Goal: Information Seeking & Learning: Learn about a topic

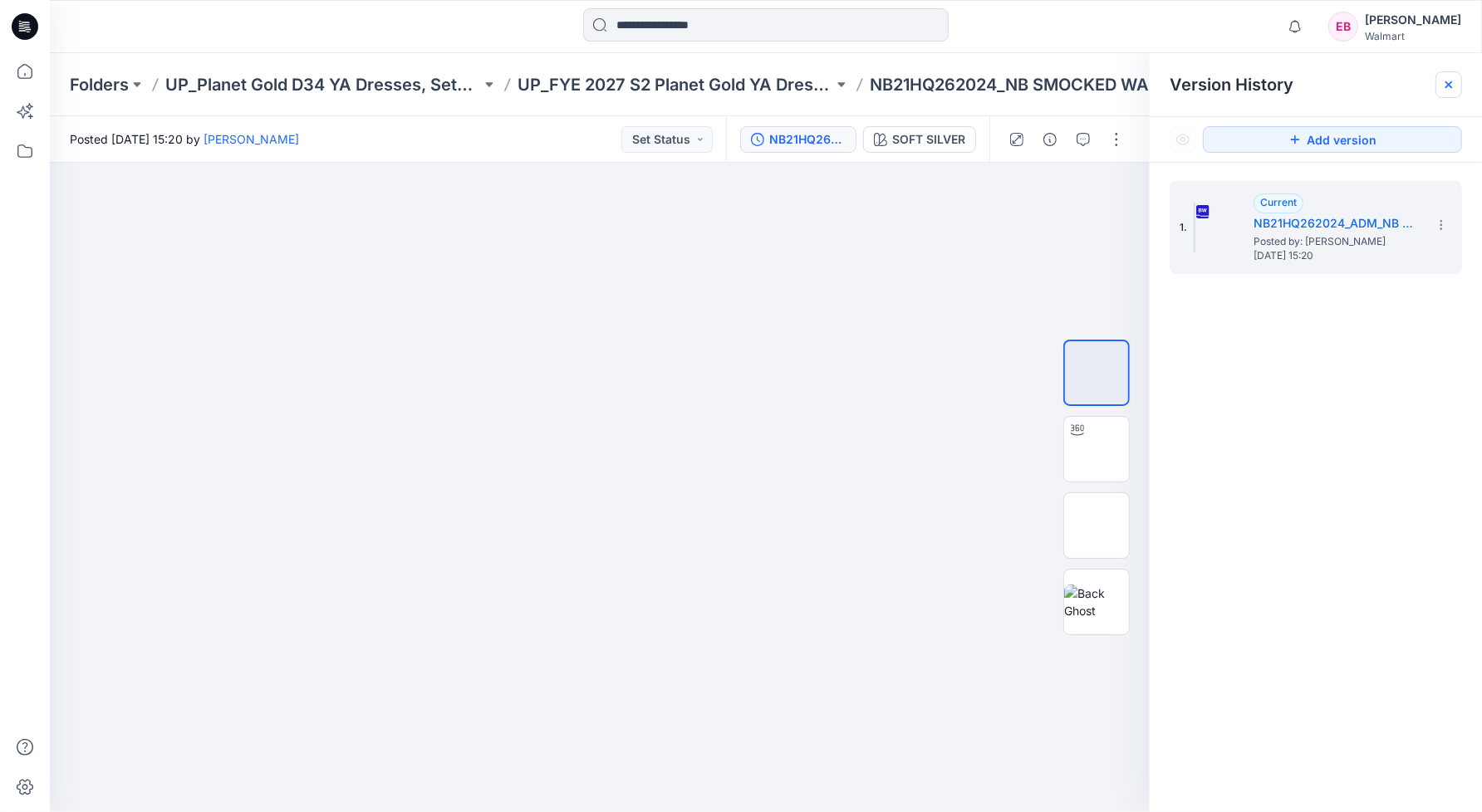
click at [1452, 83] on icon at bounding box center [1448, 84] width 13 height 13
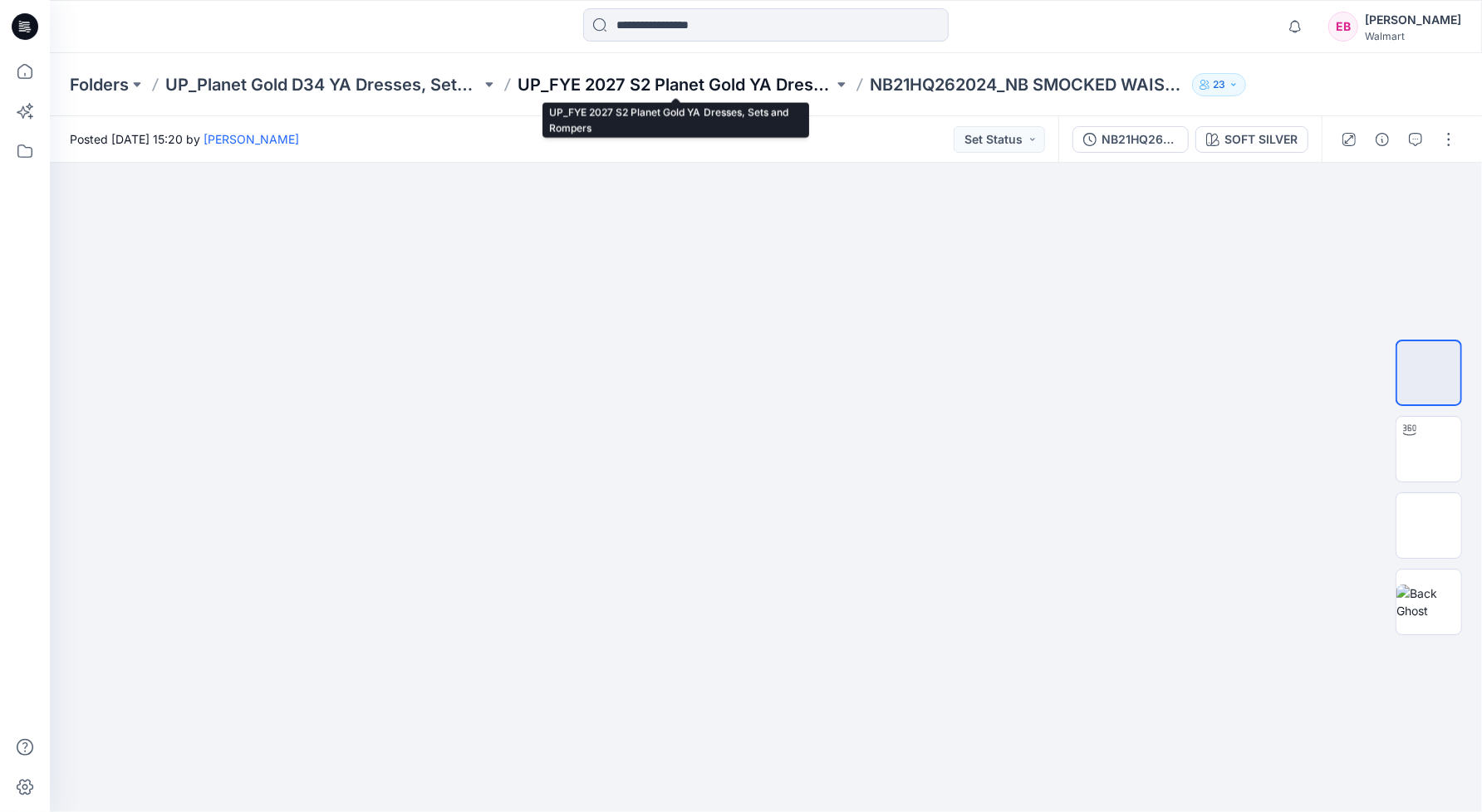
click at [690, 81] on p "UP_FYE 2027 S2 Planet Gold YA Dresses, Sets and Rompers" at bounding box center [675, 84] width 316 height 23
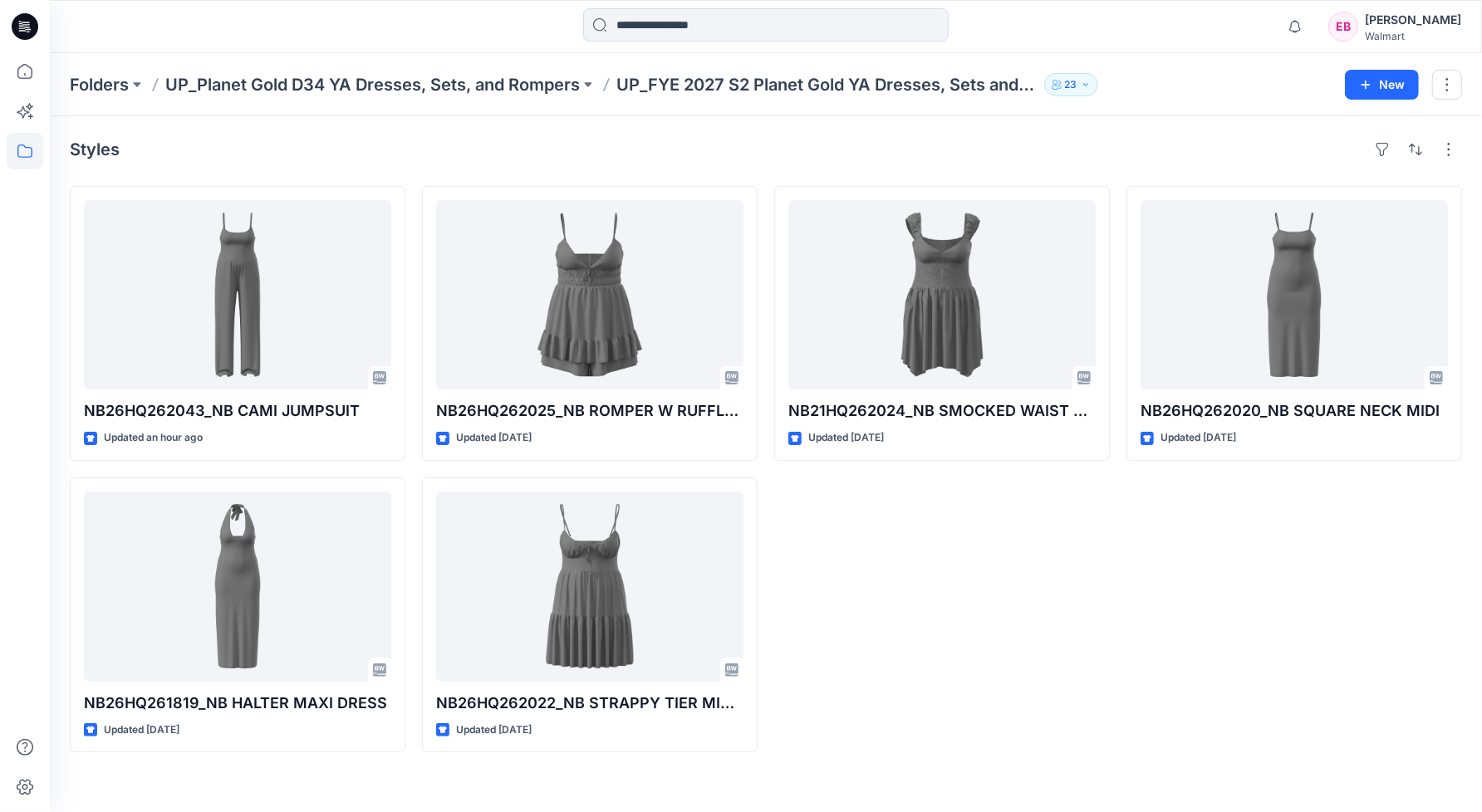
click at [1258, 695] on div "NB26HQ262020_NB SQUARE NECK MIDI Updated [DATE]" at bounding box center [1294, 469] width 336 height 566
click at [1122, 625] on div "NB26HQ262043_NB CAMI JUMPSUIT Updated an hour ago NB26HQ261819_NB HALTER MAXI D…" at bounding box center [765, 469] width 1392 height 566
click at [1436, 18] on div "[PERSON_NAME]" at bounding box center [1412, 19] width 97 height 20
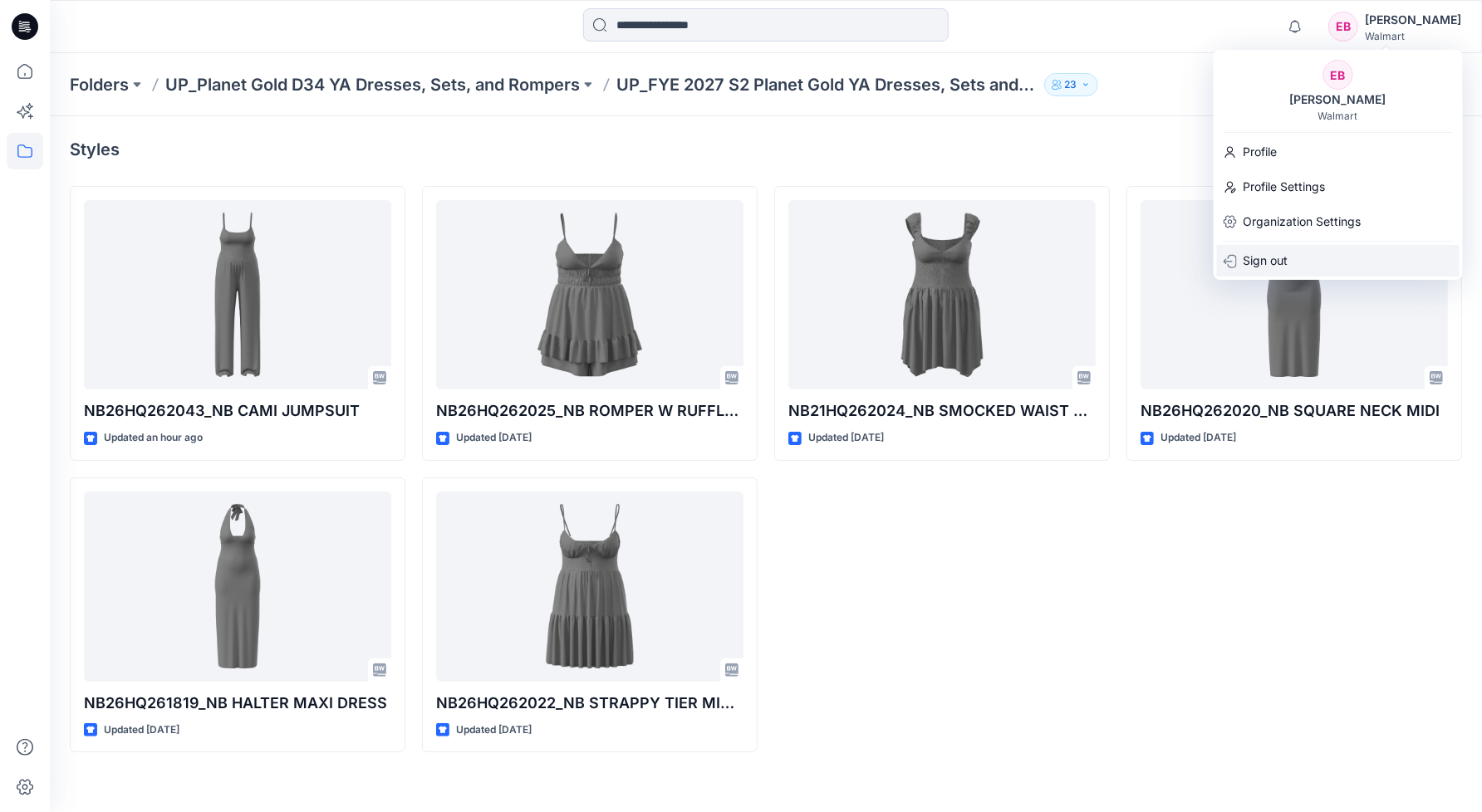
click at [1272, 251] on p "Sign out" at bounding box center [1266, 261] width 45 height 31
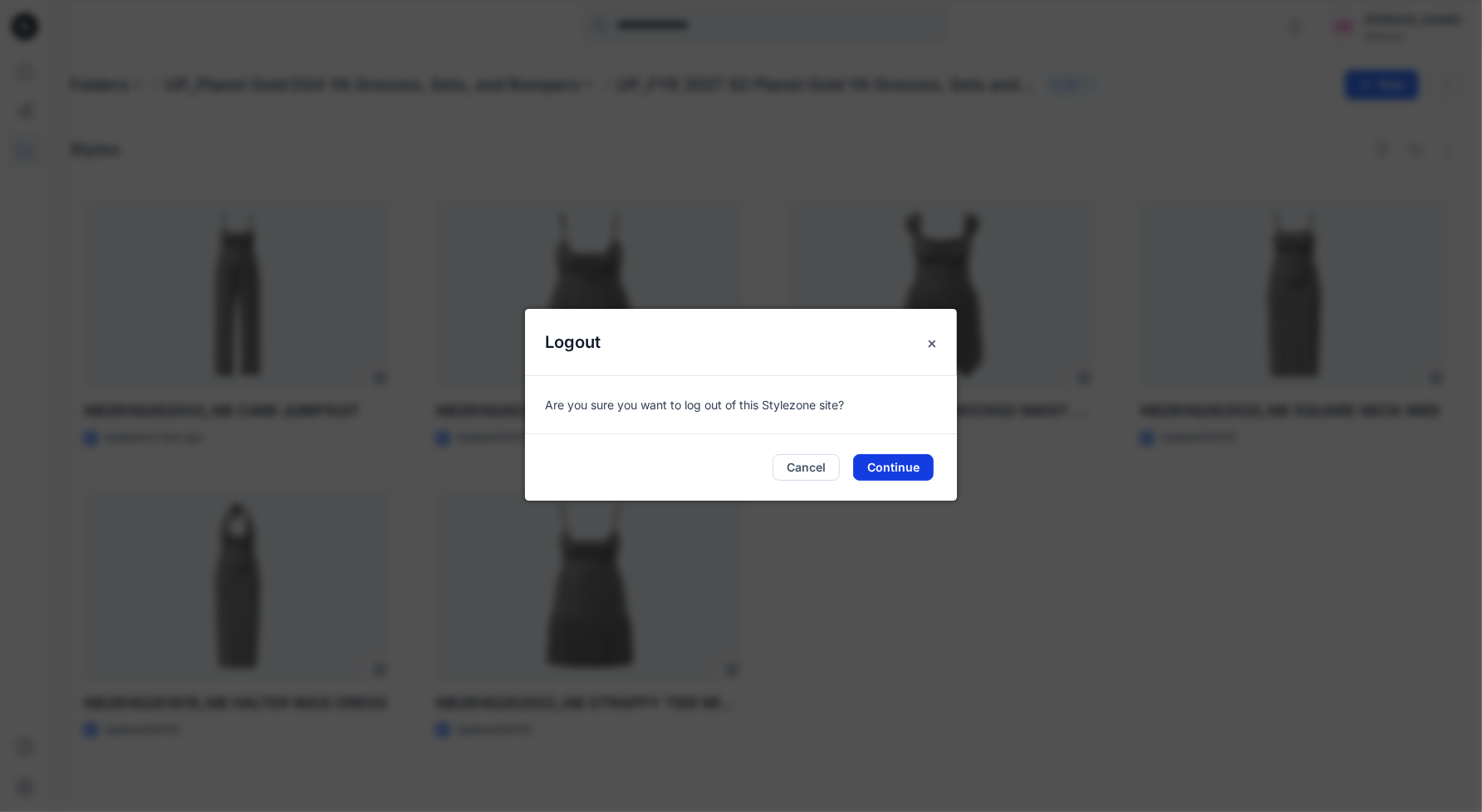
click at [889, 473] on button "Continue" at bounding box center [893, 467] width 81 height 27
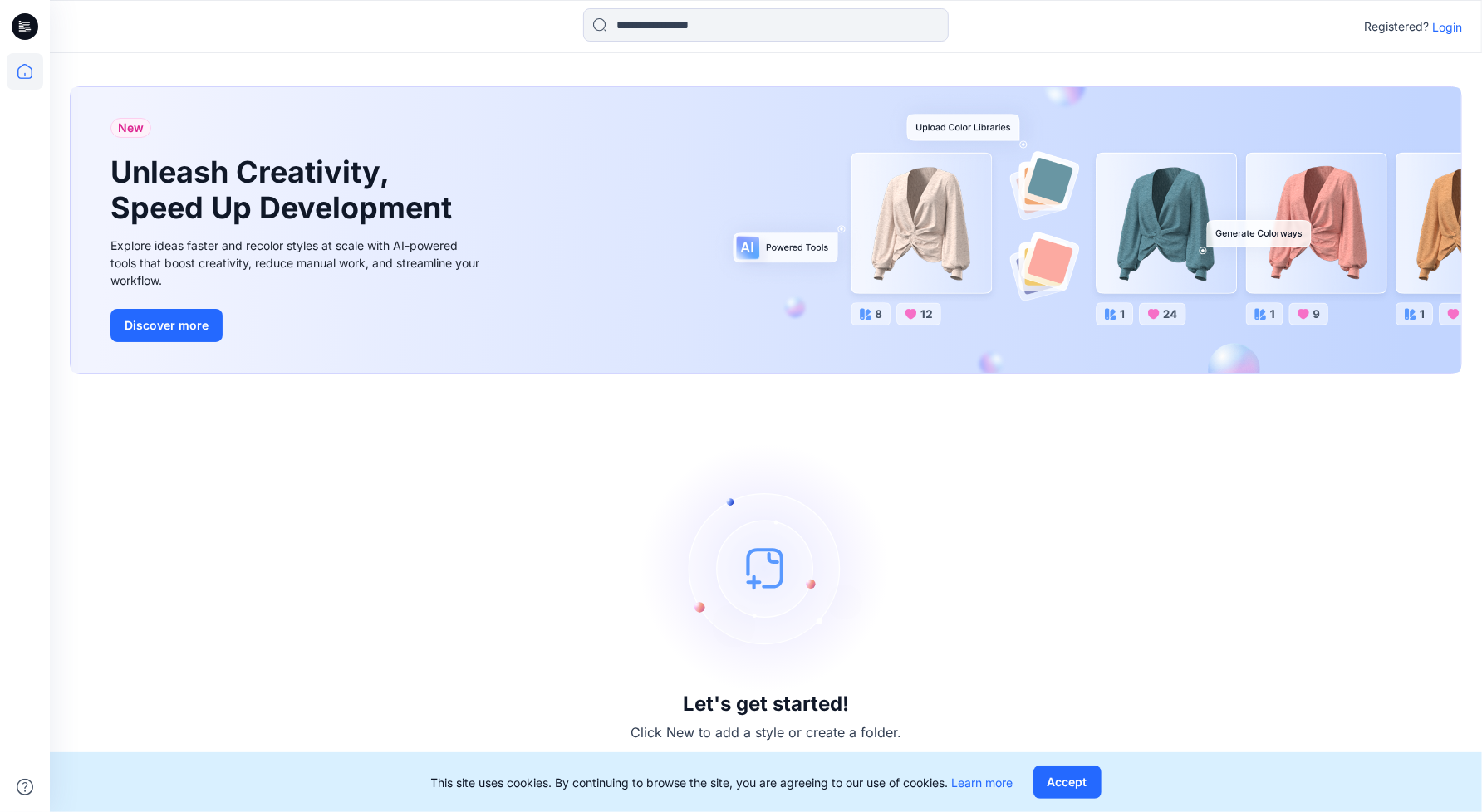
click at [1451, 20] on p "Login" at bounding box center [1447, 27] width 30 height 17
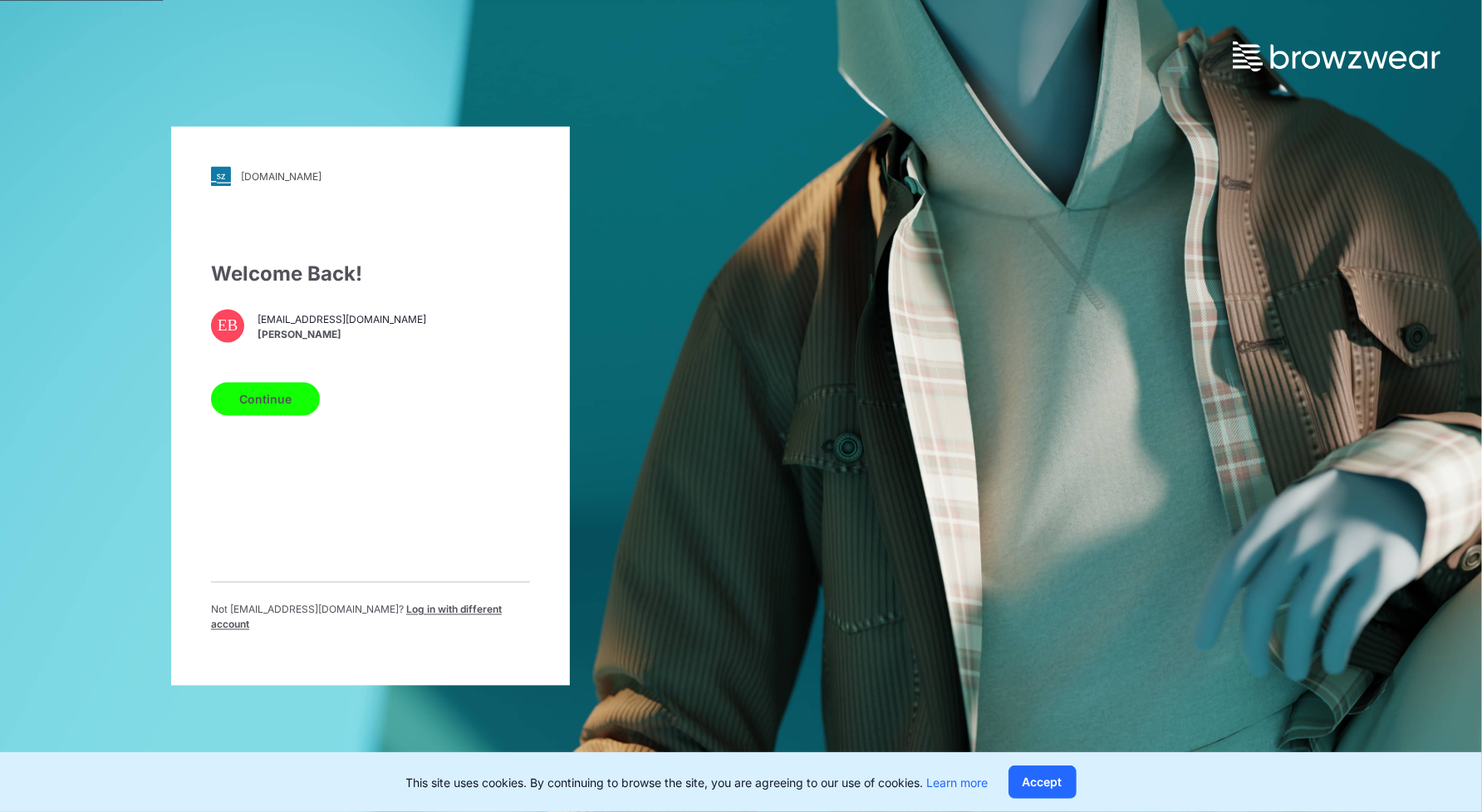
click at [457, 620] on span "Log in with different account" at bounding box center [357, 617] width 290 height 28
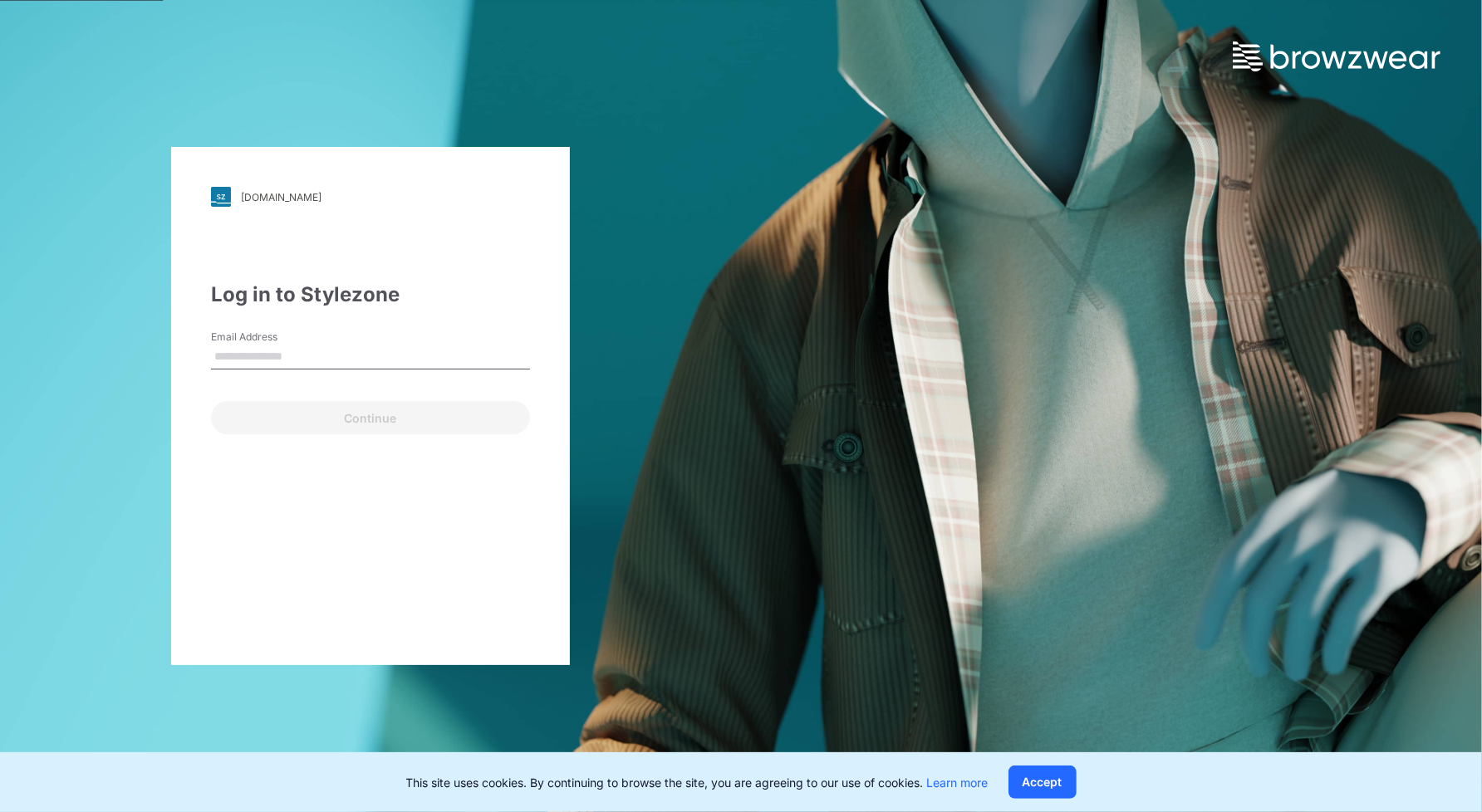
click at [299, 349] on input "Email Address" at bounding box center [370, 356] width 319 height 25
type input "**********"
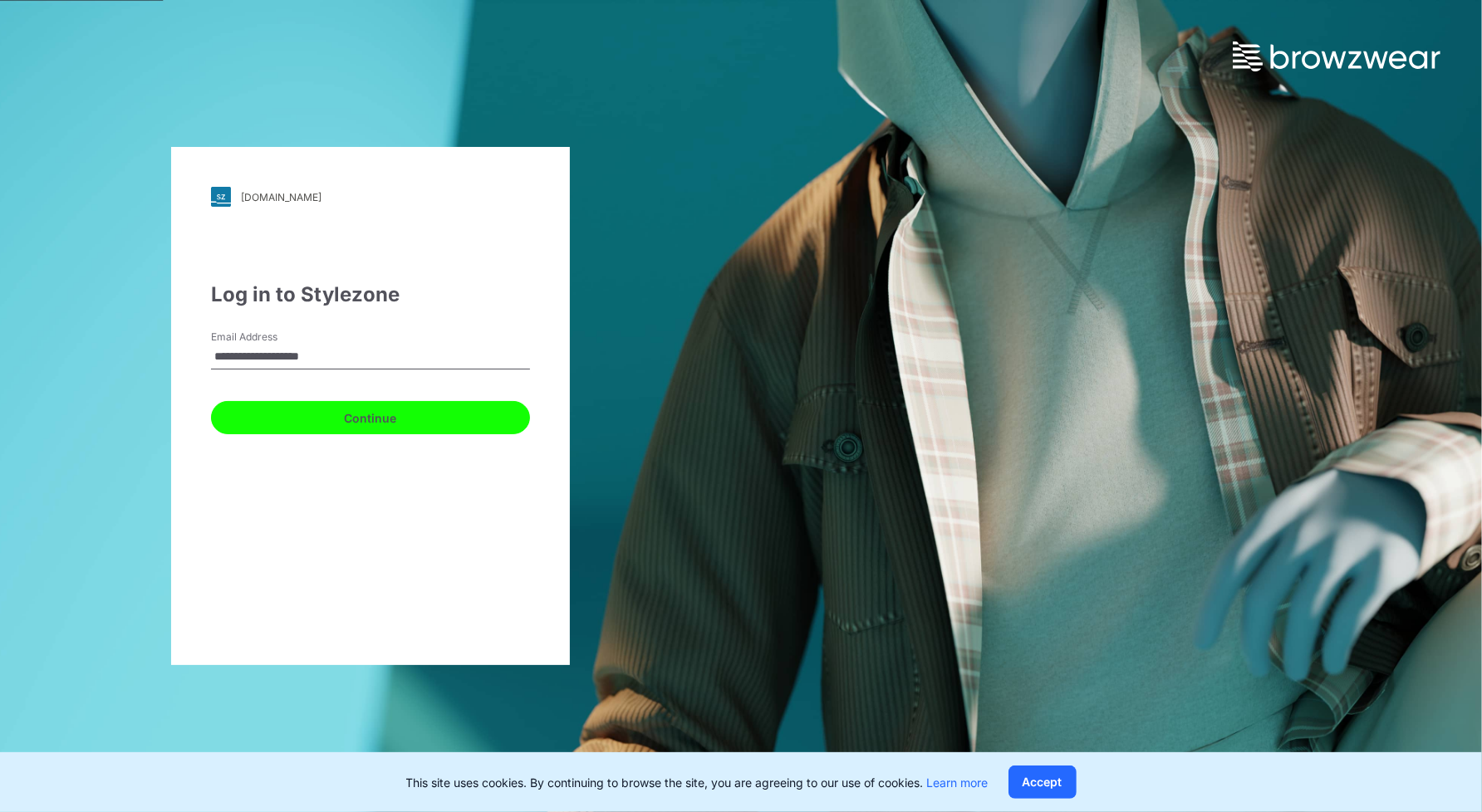
click at [355, 421] on button "Continue" at bounding box center [370, 417] width 319 height 33
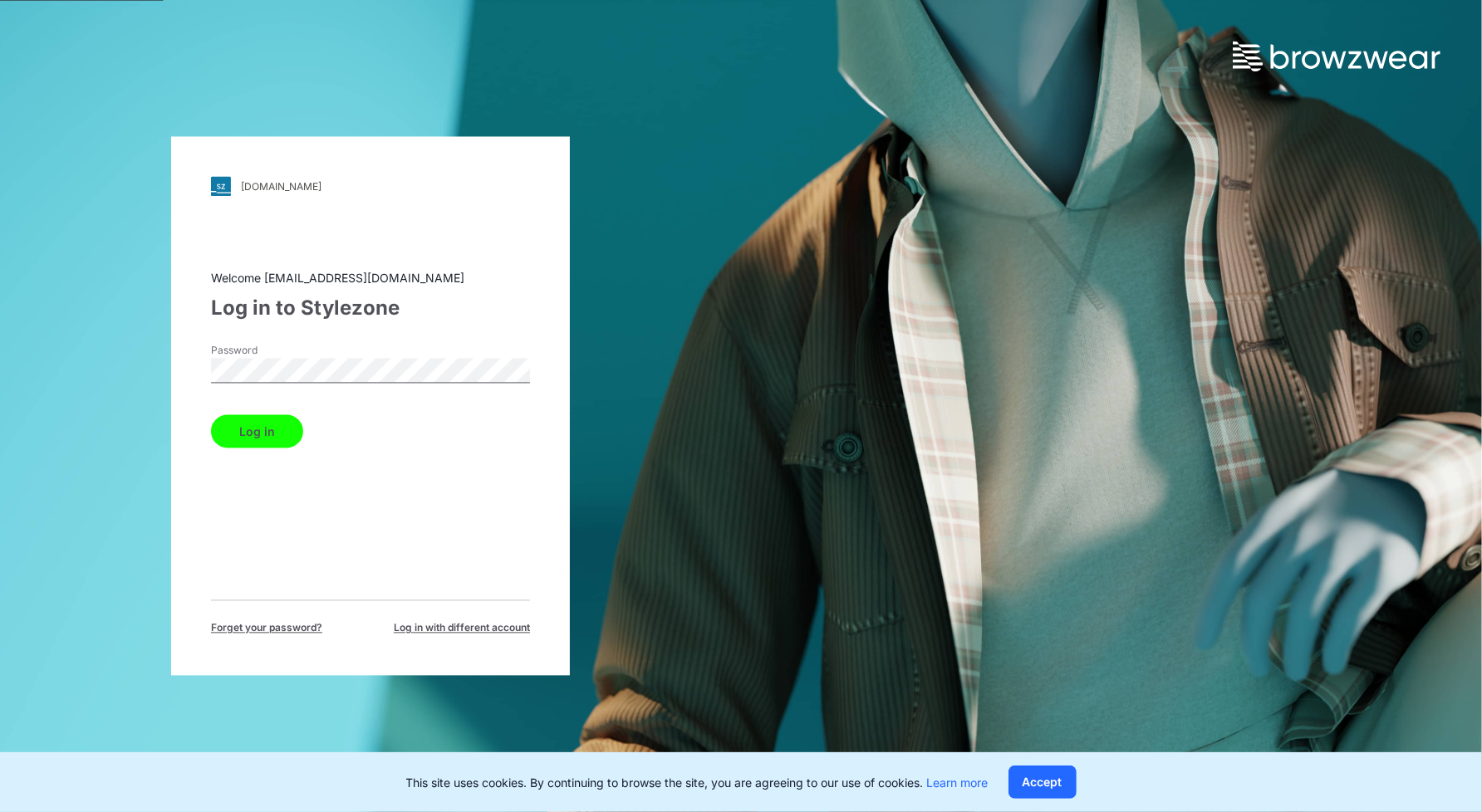
click at [211, 416] on button "Log in" at bounding box center [257, 432] width 92 height 33
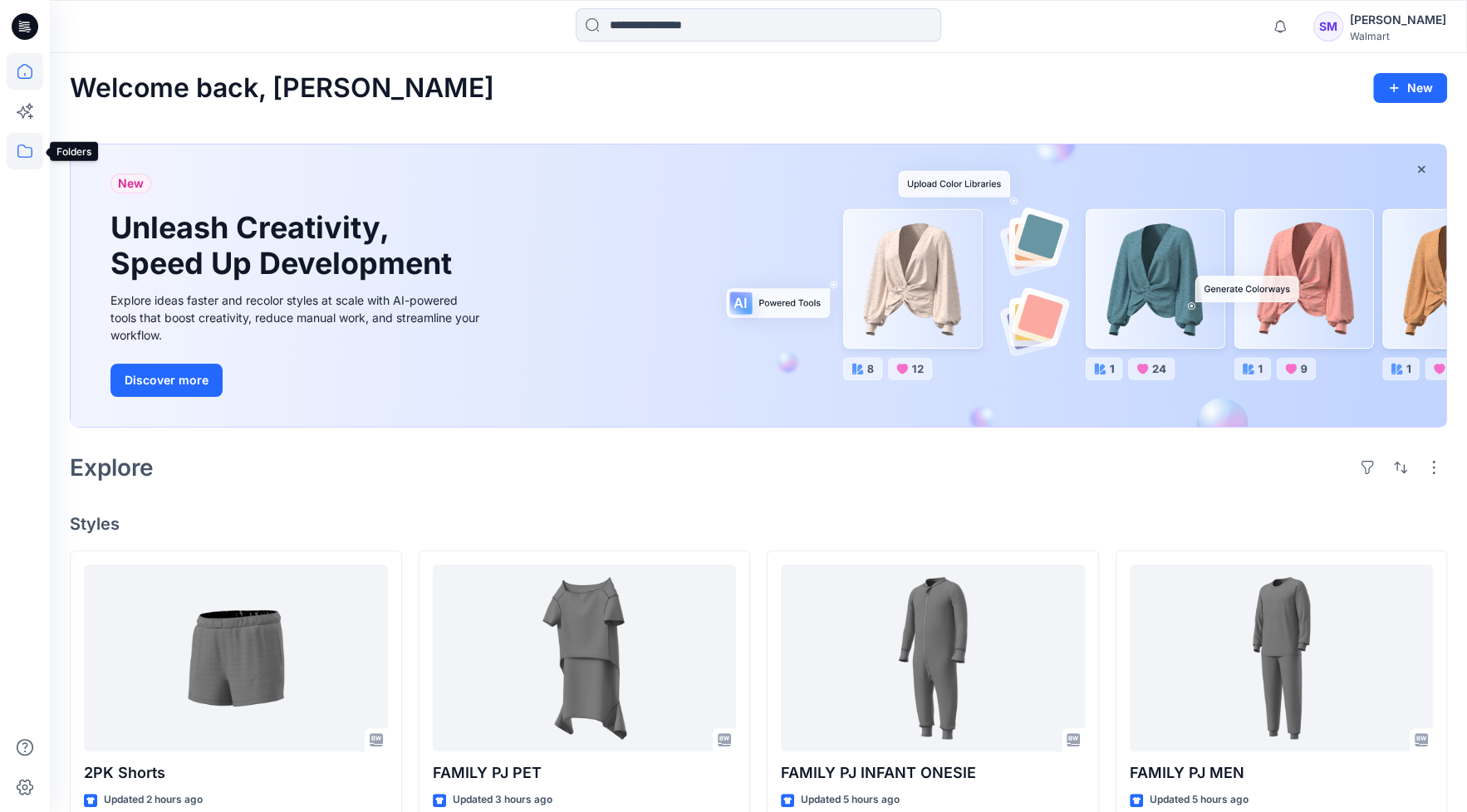
click at [21, 156] on icon at bounding box center [25, 151] width 37 height 37
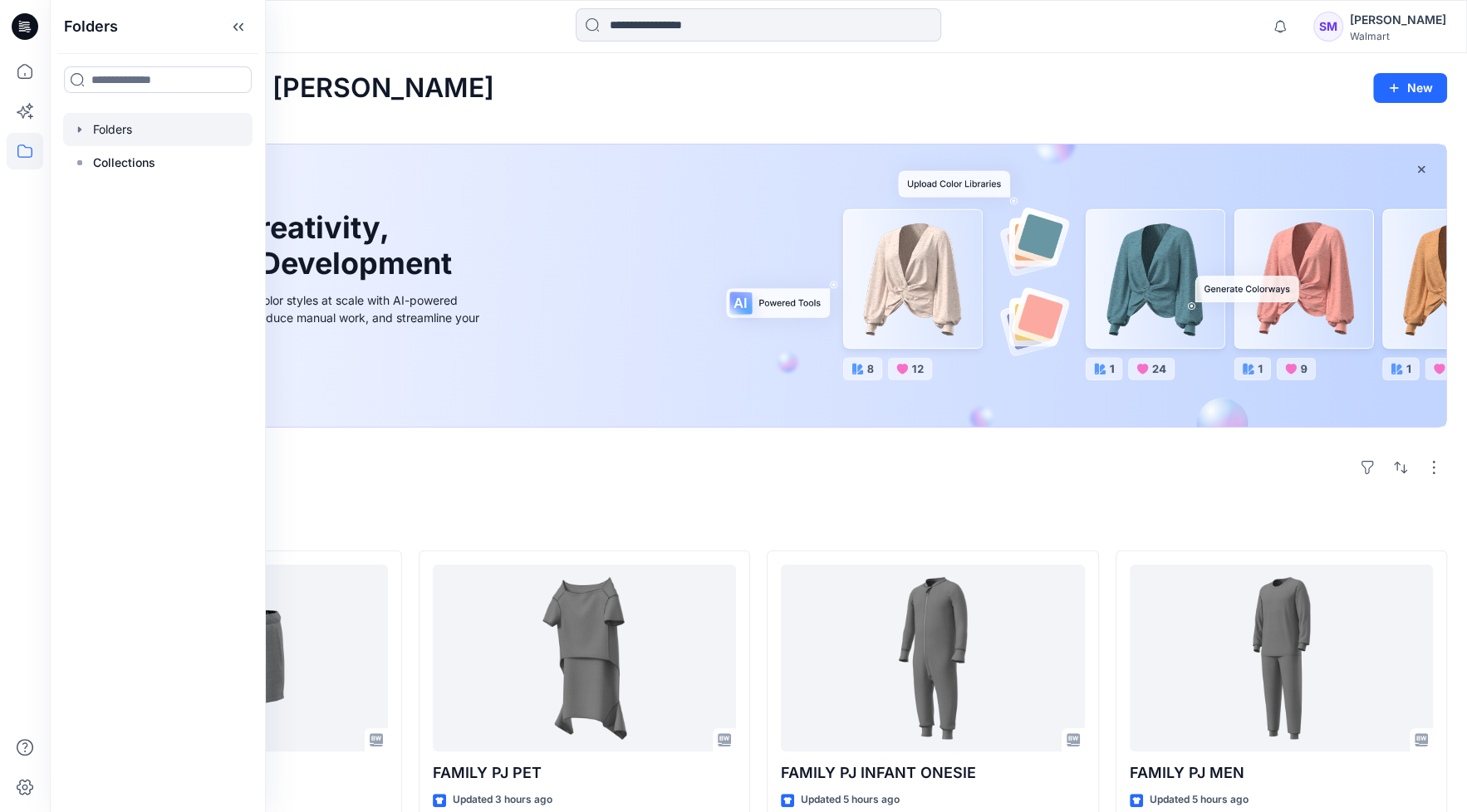
click at [110, 130] on div at bounding box center [158, 130] width 190 height 33
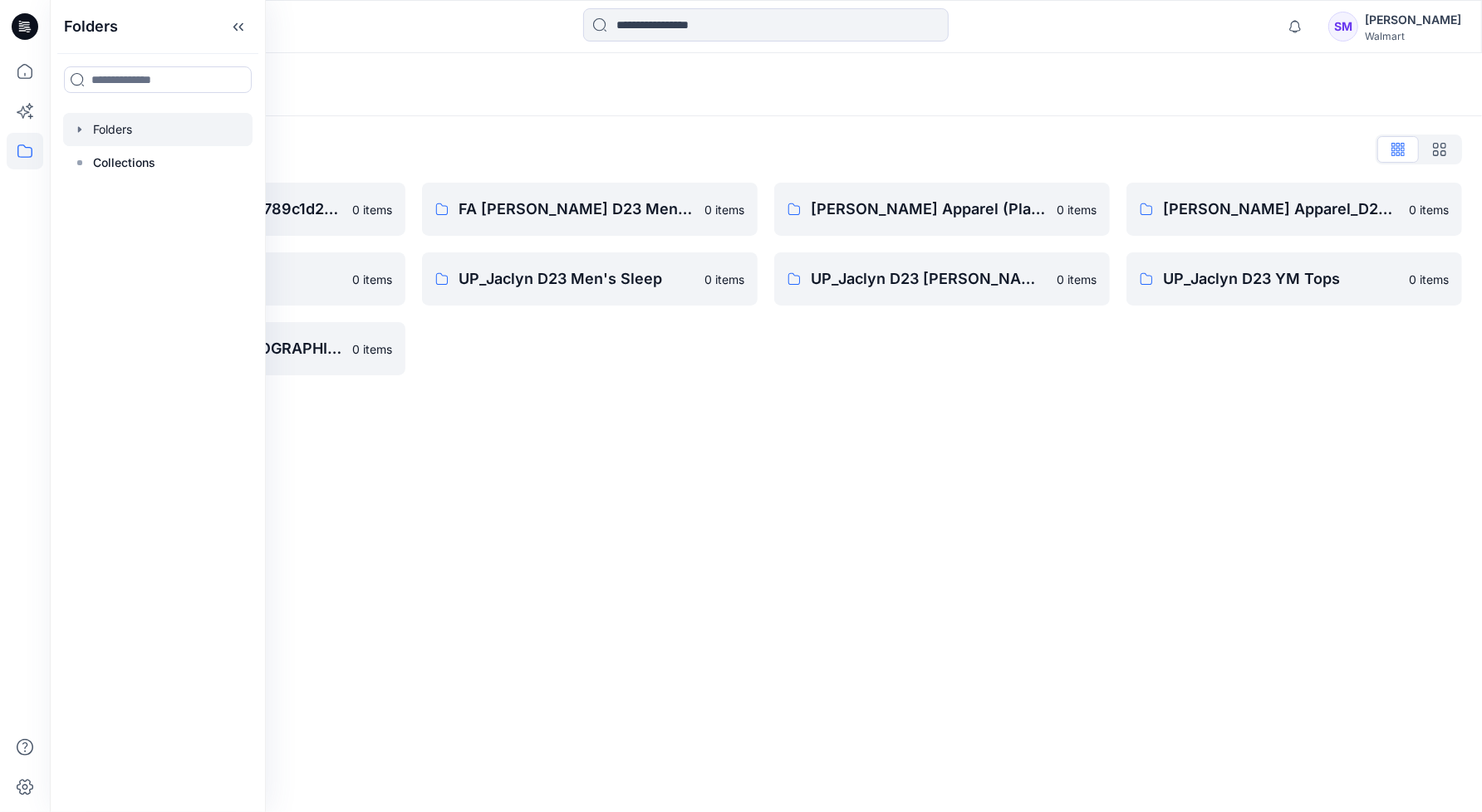
click at [853, 505] on div "Folders Folders List __chat-5a09cf79d3c9789c1d279b56-5e95916cf4a15c049e366b51 0…" at bounding box center [765, 432] width 1432 height 759
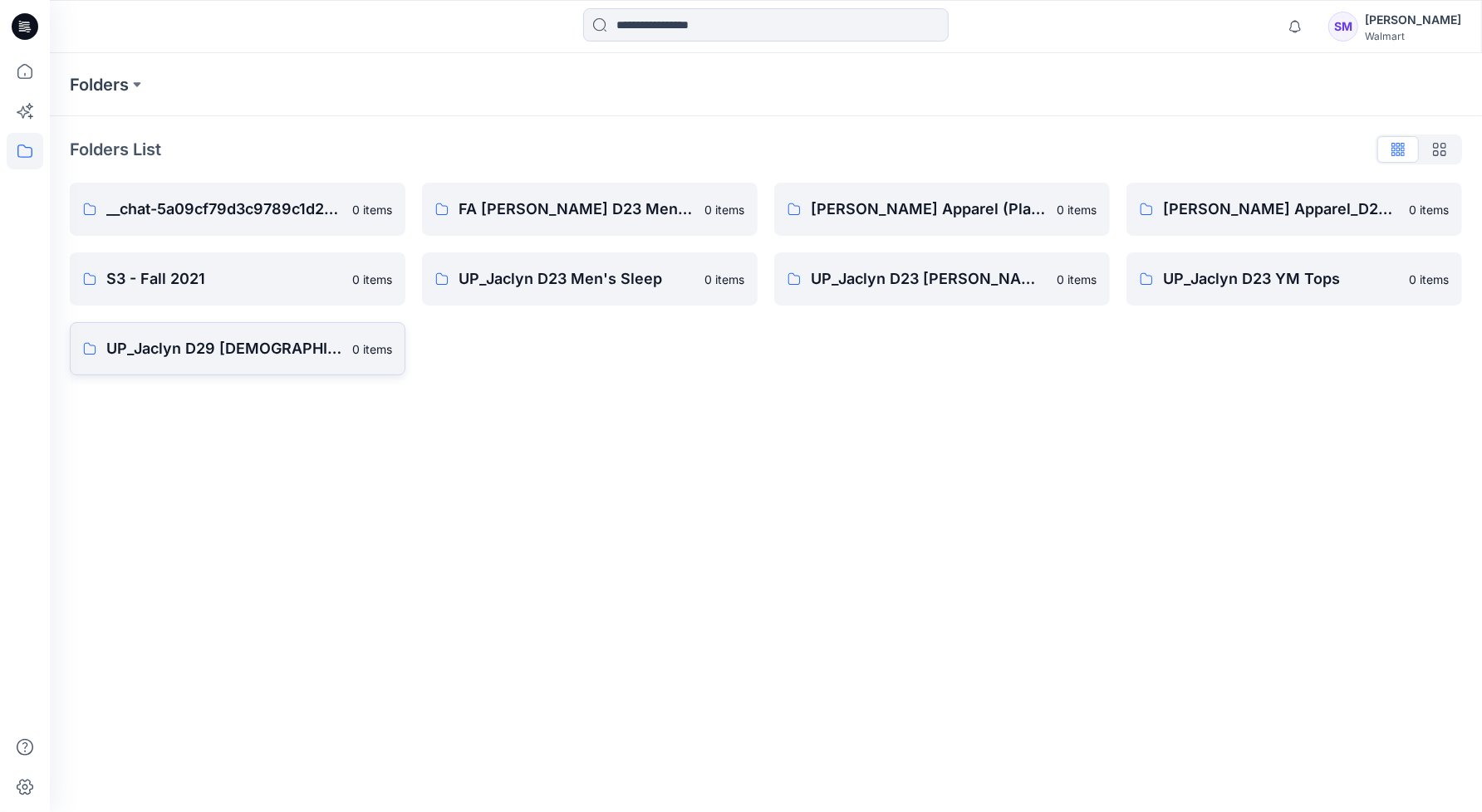
click at [284, 343] on p "UP_Jaclyn D29 Ladies Sleep" at bounding box center [224, 349] width 236 height 23
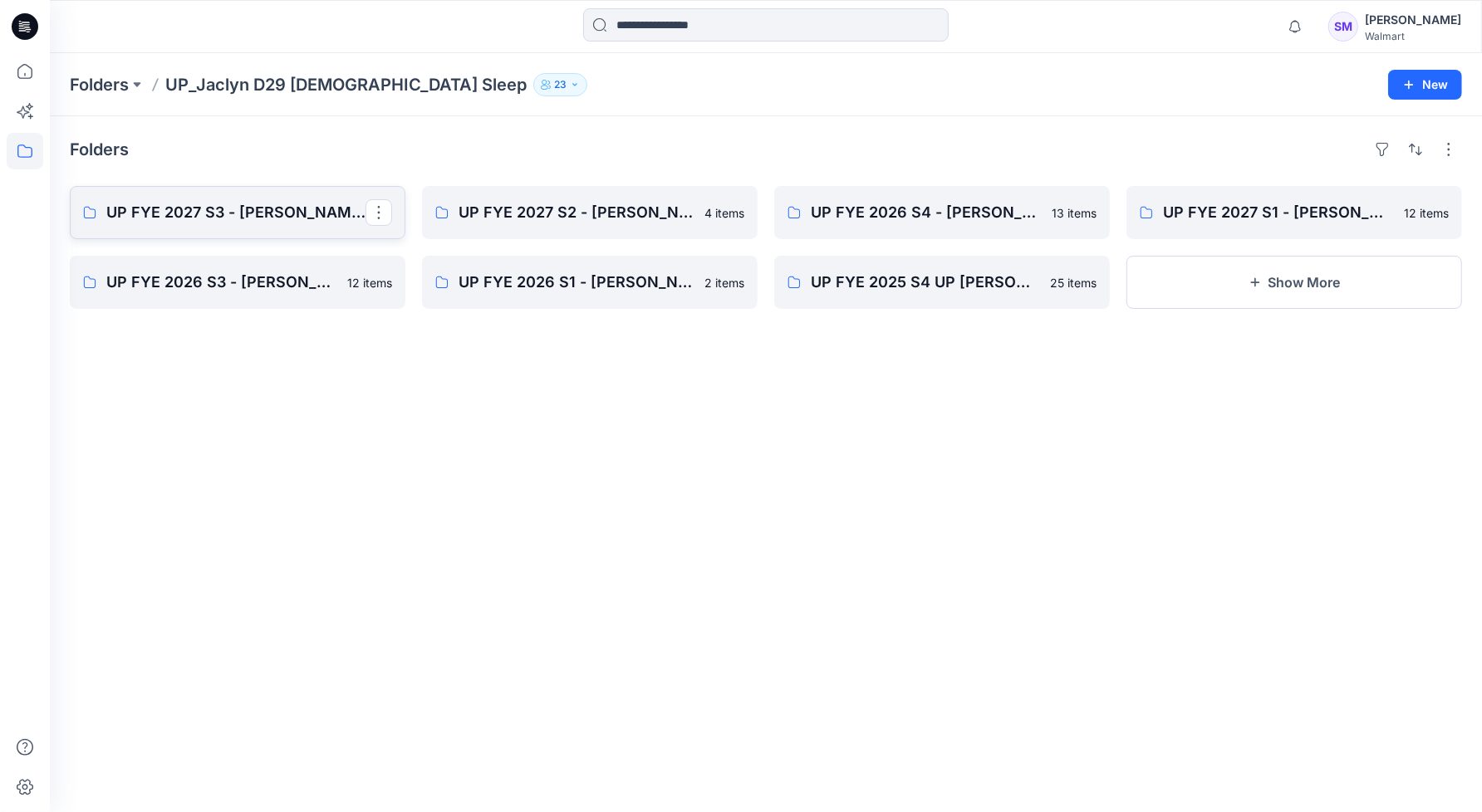
click at [243, 213] on p "UP FYE 2027 S3 - Jaclyn D29 Ladies Sleepwear" at bounding box center [236, 212] width 259 height 23
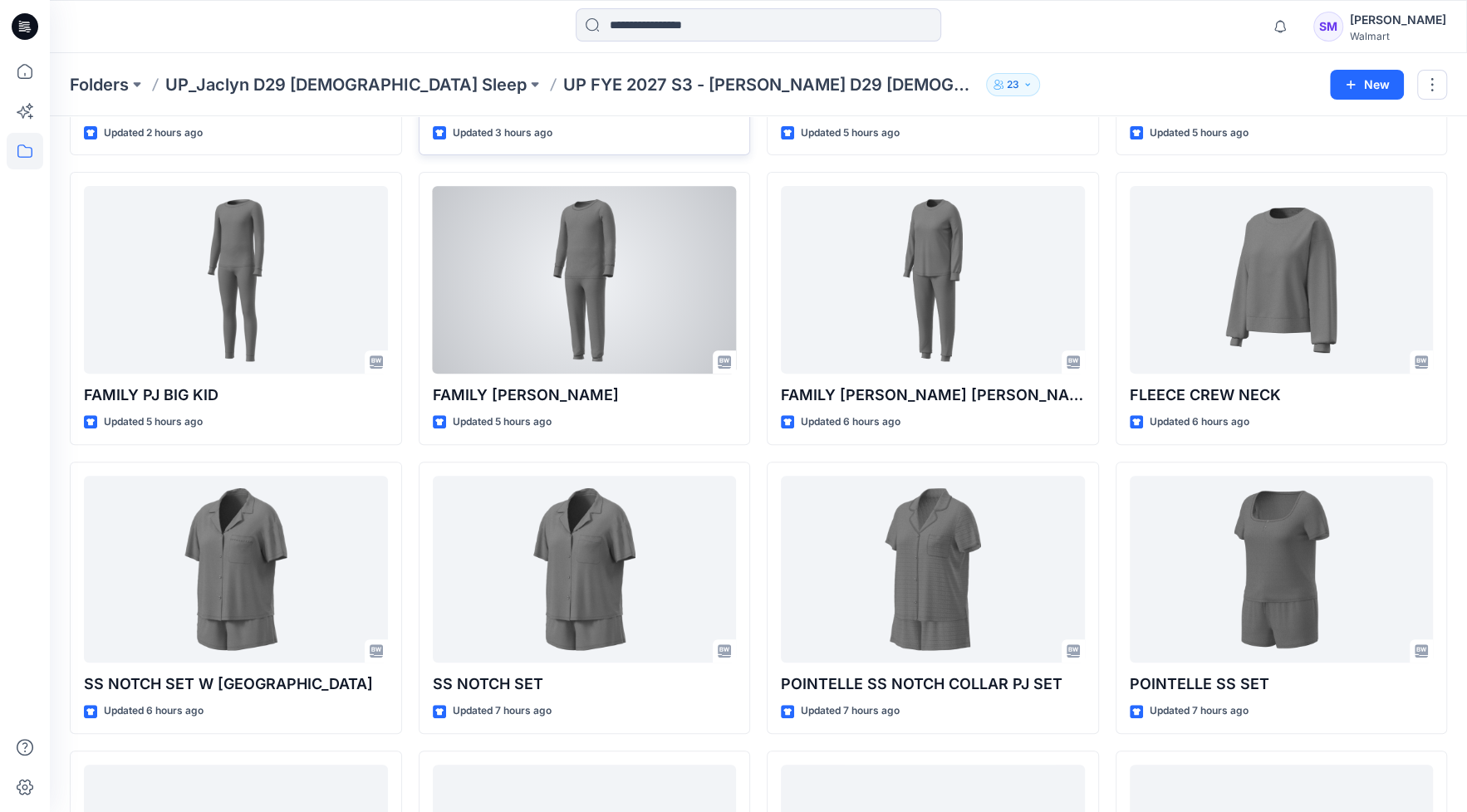
scroll to position [615, 0]
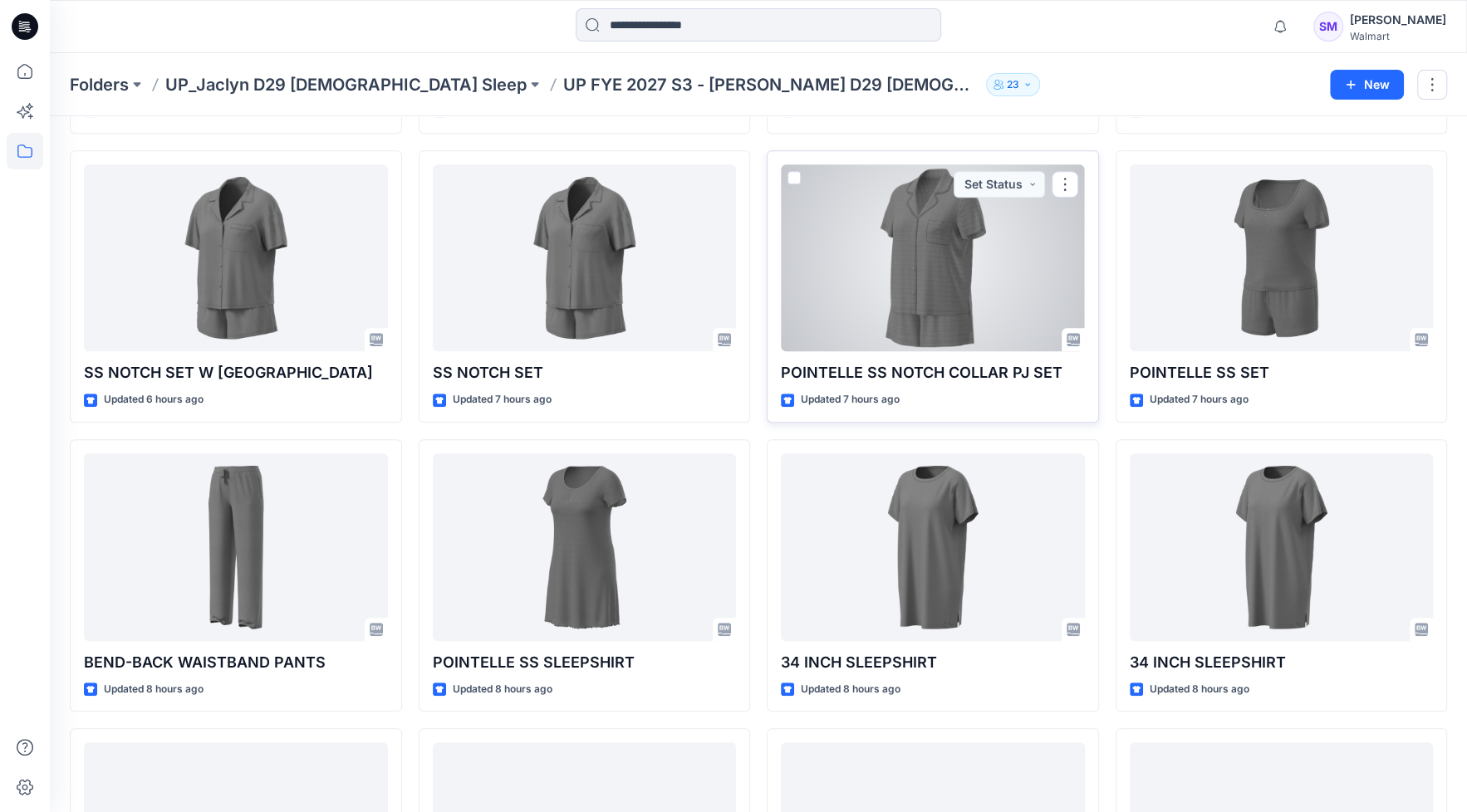
click at [926, 297] on div at bounding box center [933, 258] width 304 height 188
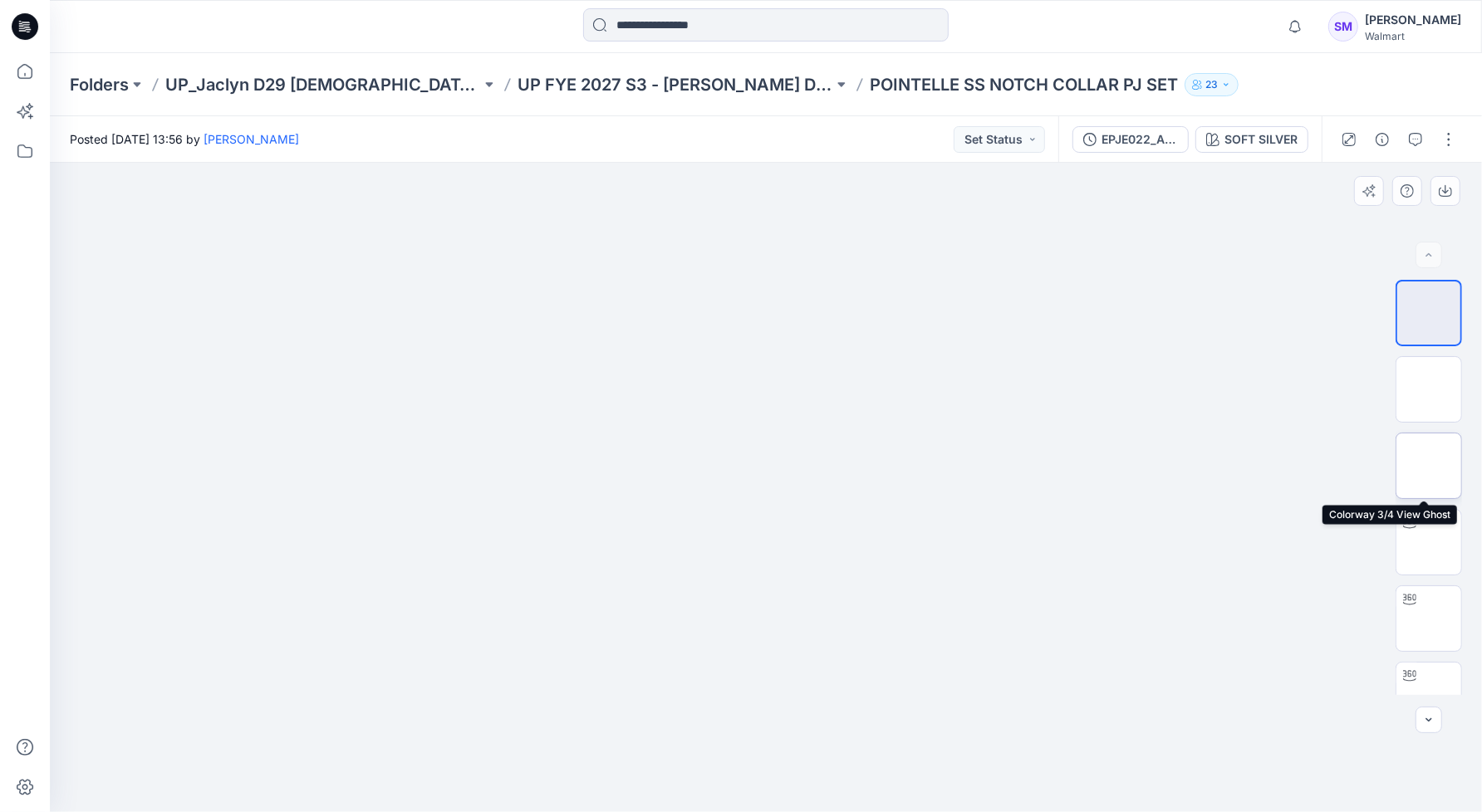
click at [1429, 466] on img at bounding box center [1429, 466] width 0 height 0
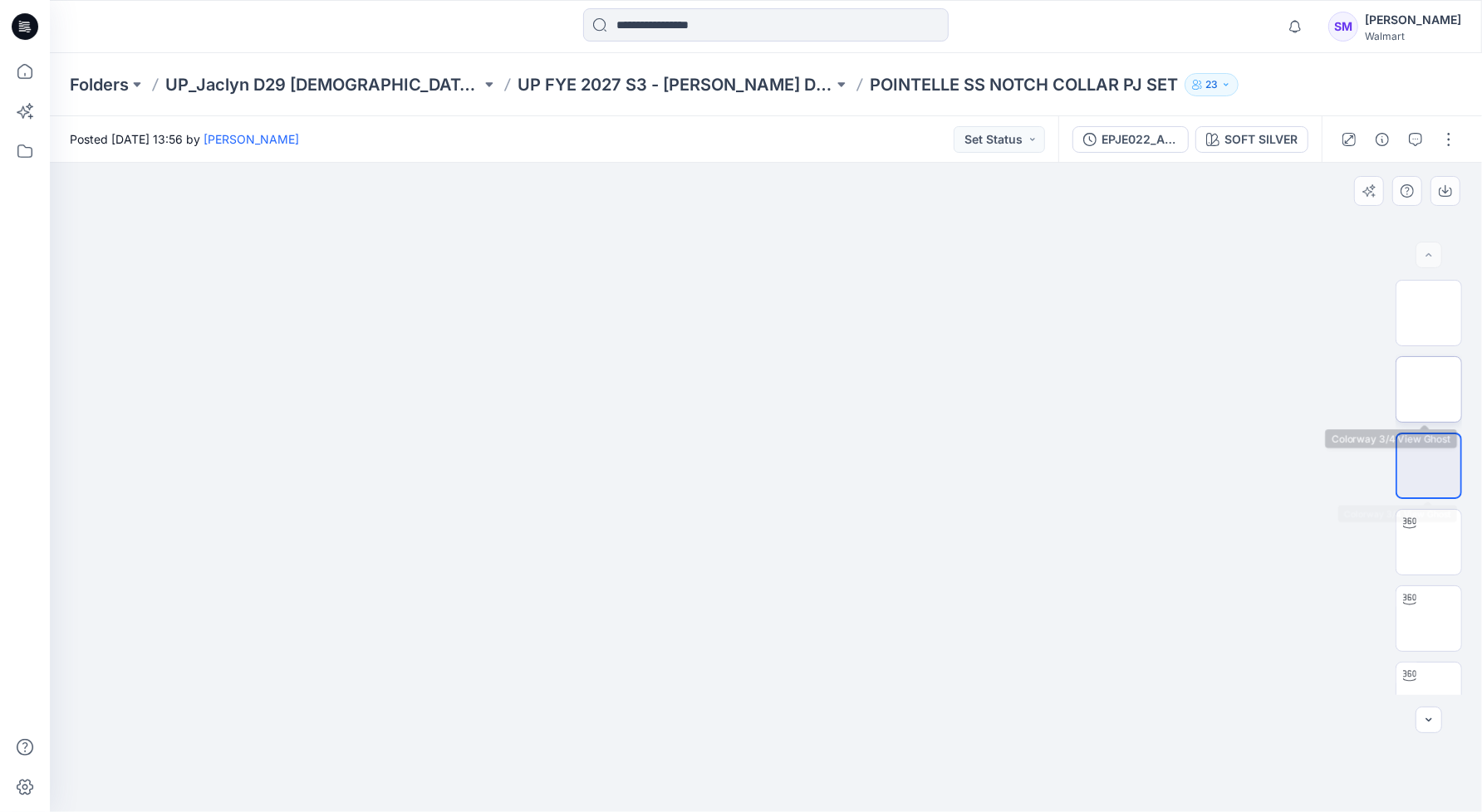
click at [1429, 389] on img at bounding box center [1429, 389] width 0 height 0
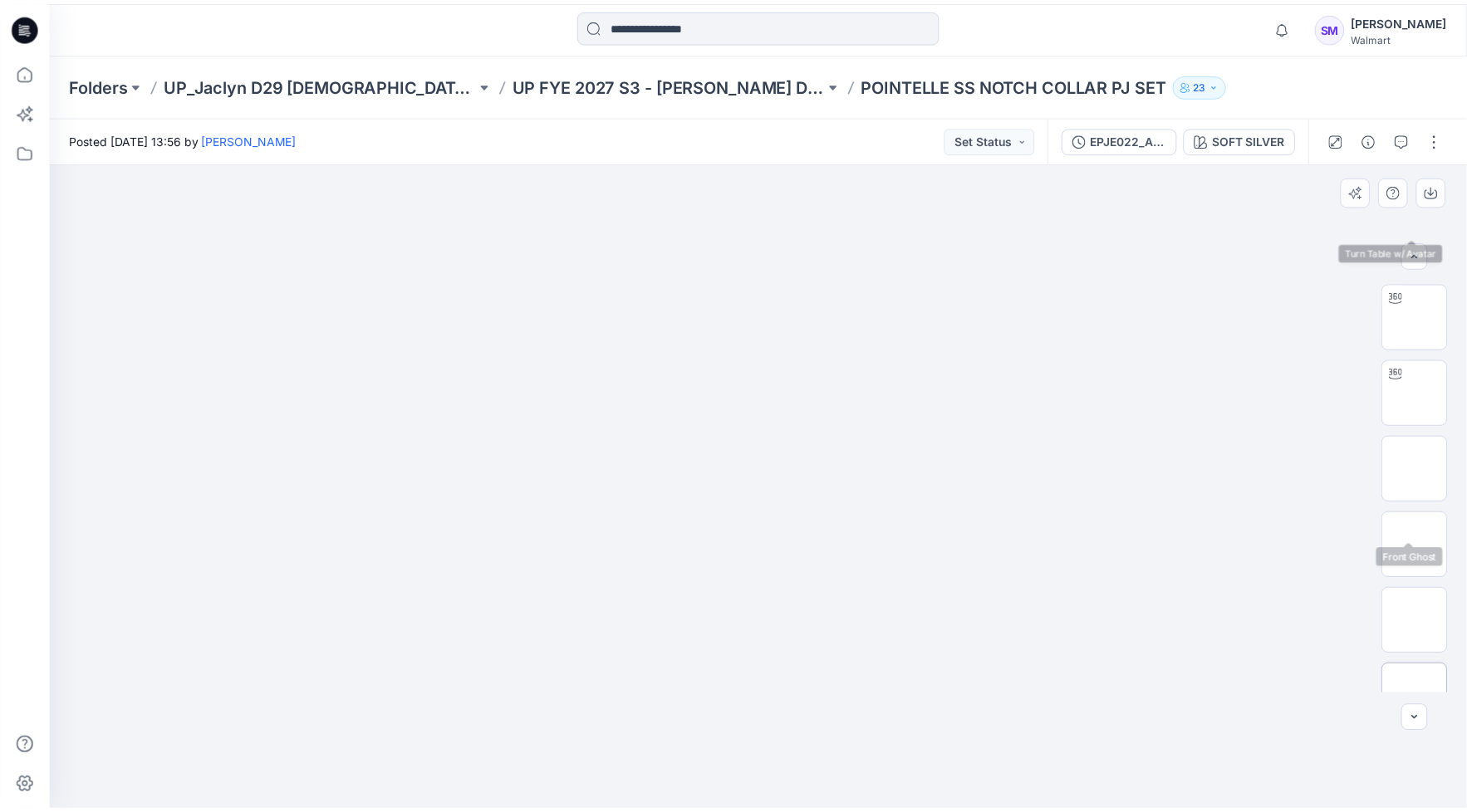
scroll to position [416, 0]
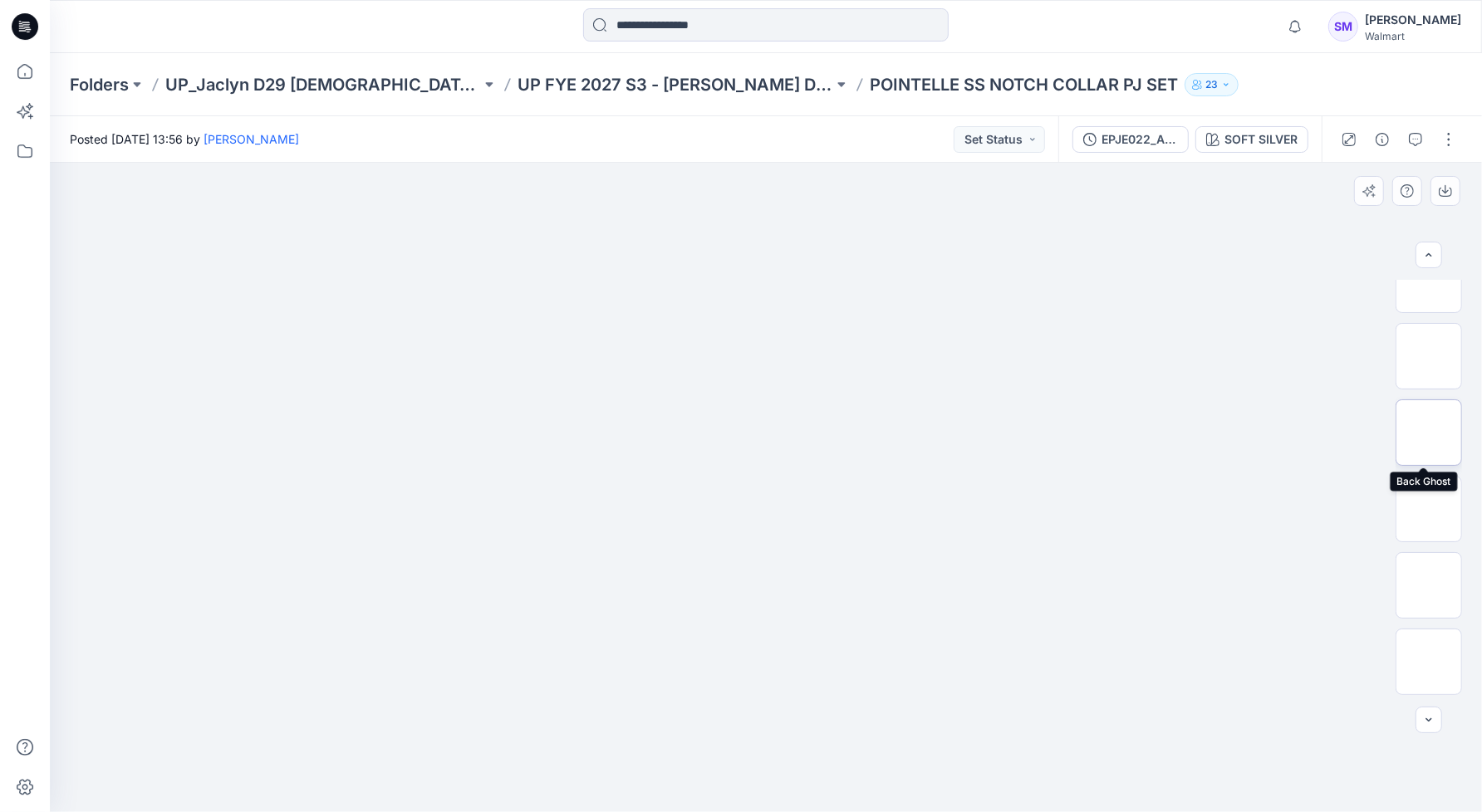
click at [1429, 433] on img at bounding box center [1429, 433] width 0 height 0
click at [1429, 356] on img at bounding box center [1429, 356] width 0 height 0
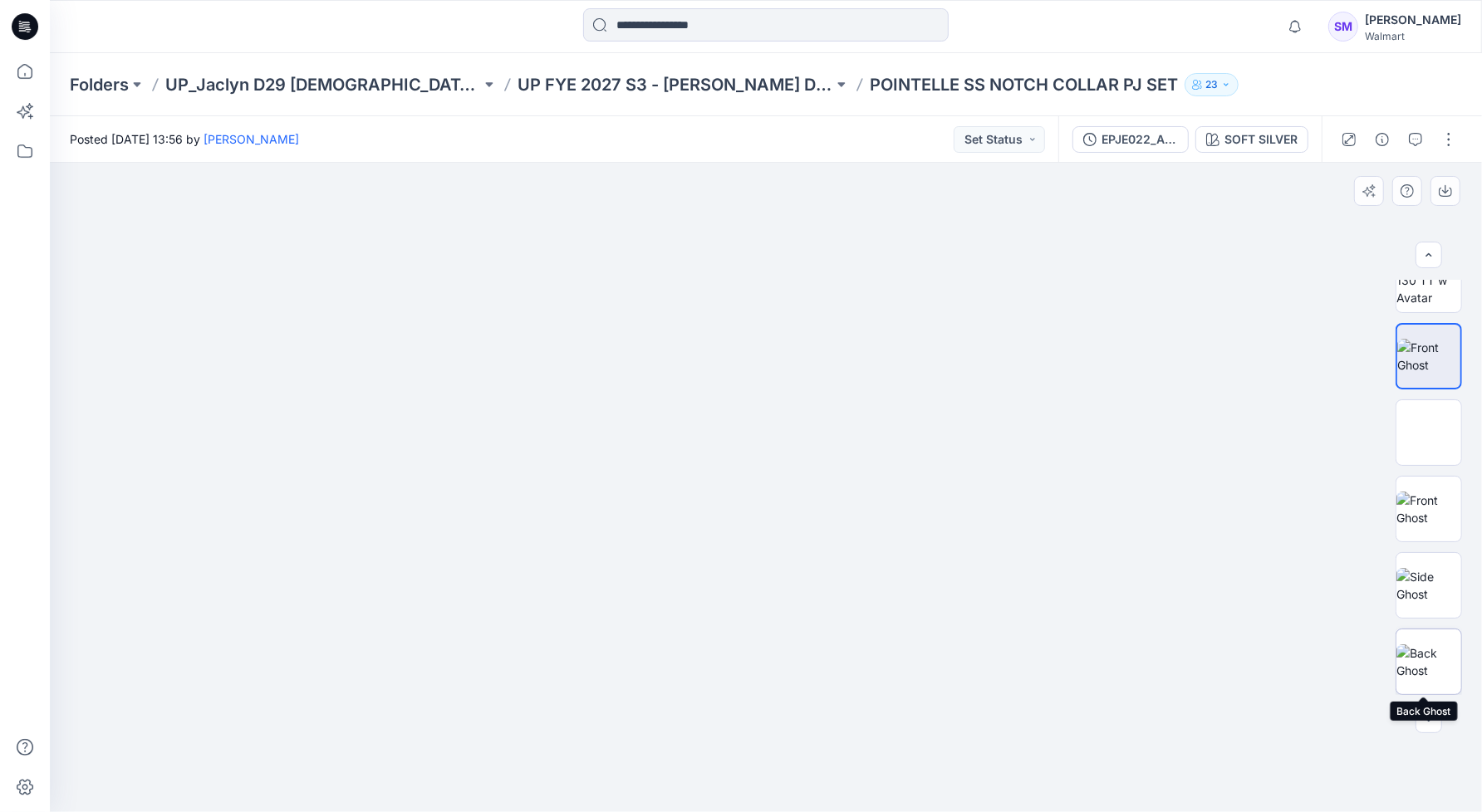
click at [1432, 662] on img at bounding box center [1429, 662] width 65 height 35
click at [1410, 364] on img at bounding box center [1429, 356] width 65 height 35
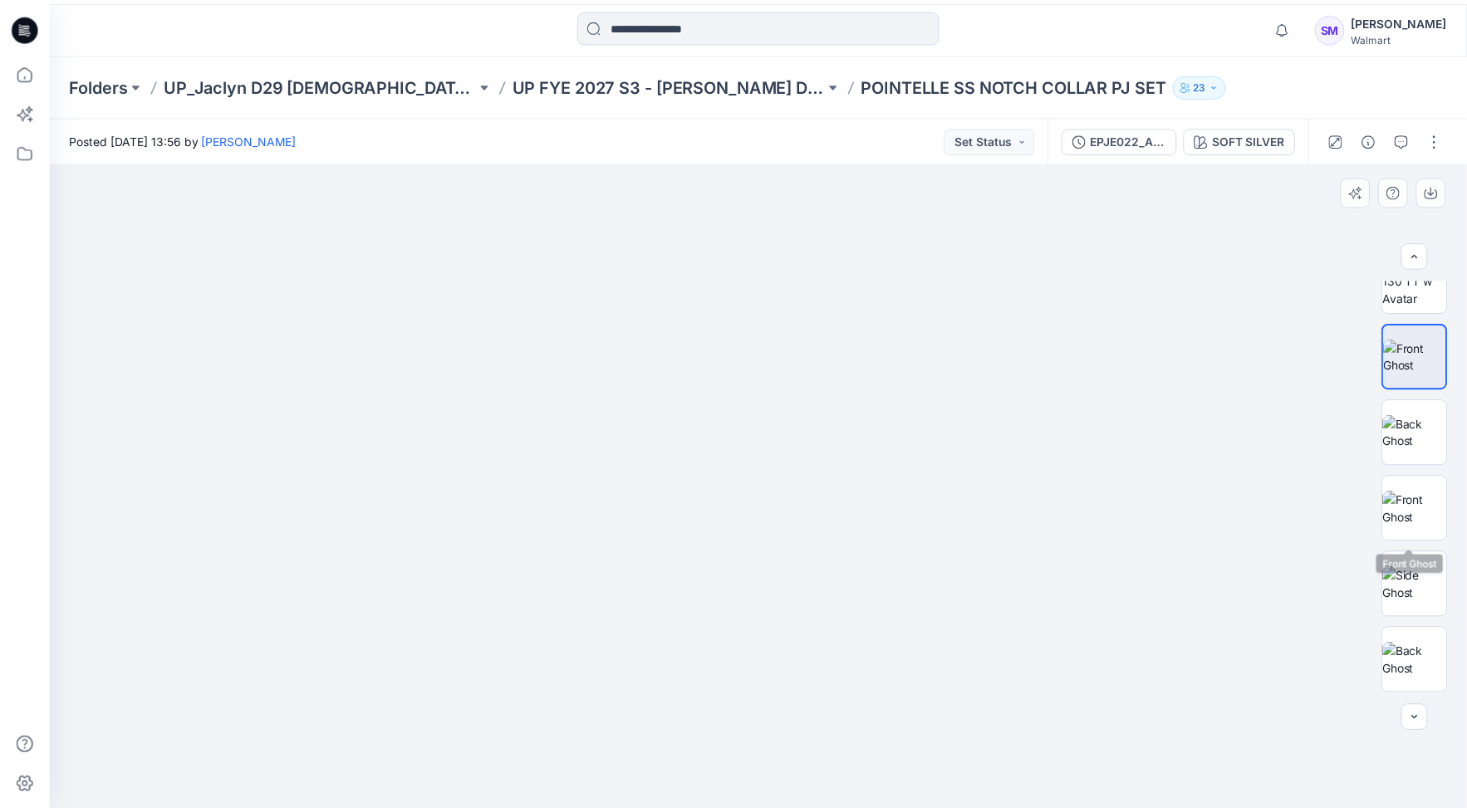
scroll to position [0, 0]
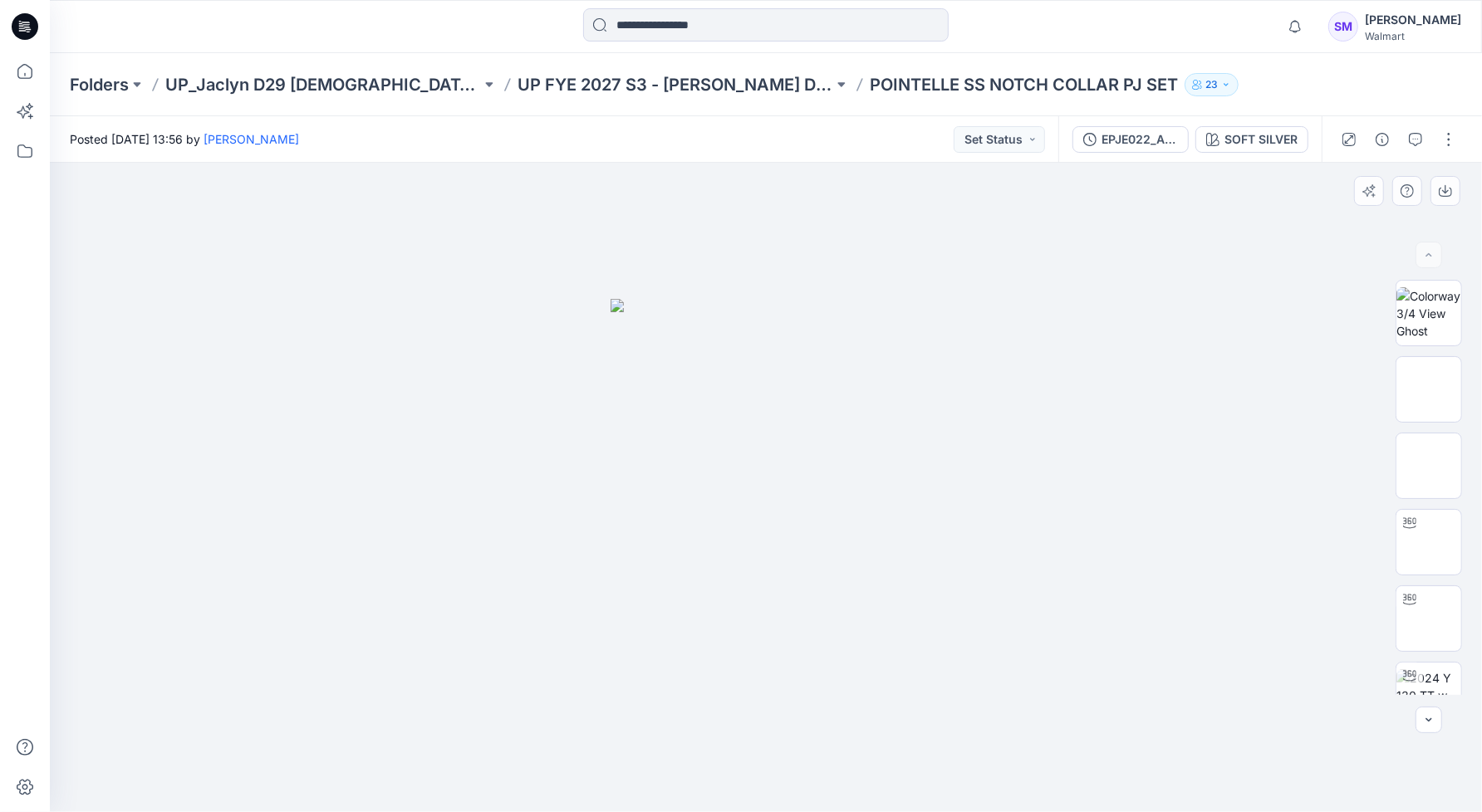
click at [1117, 368] on div at bounding box center [765, 487] width 1432 height 649
click at [1145, 507] on div at bounding box center [765, 487] width 1432 height 649
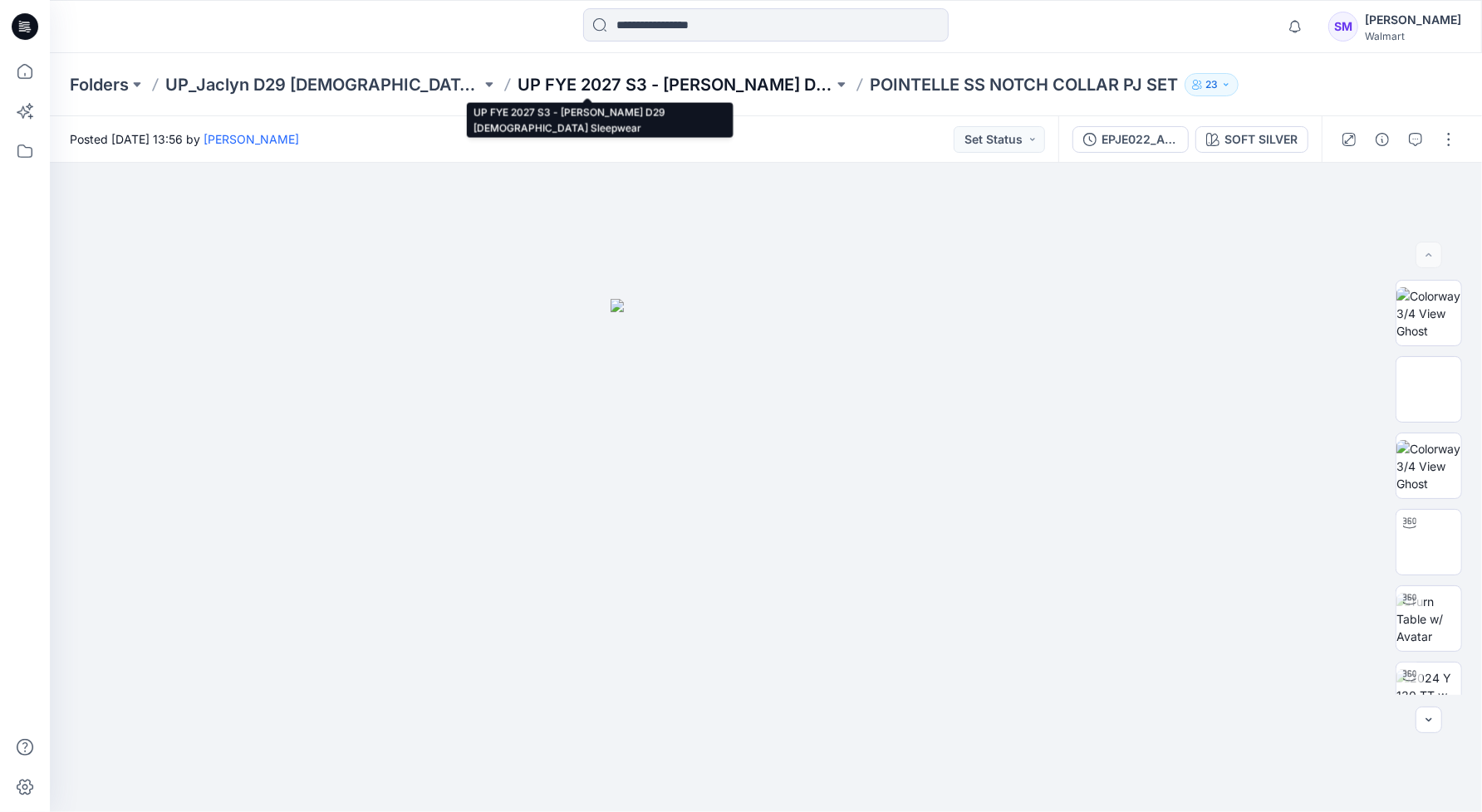
click at [620, 77] on p "UP FYE 2027 S3 - Jaclyn D29 Ladies Sleepwear" at bounding box center [675, 84] width 316 height 23
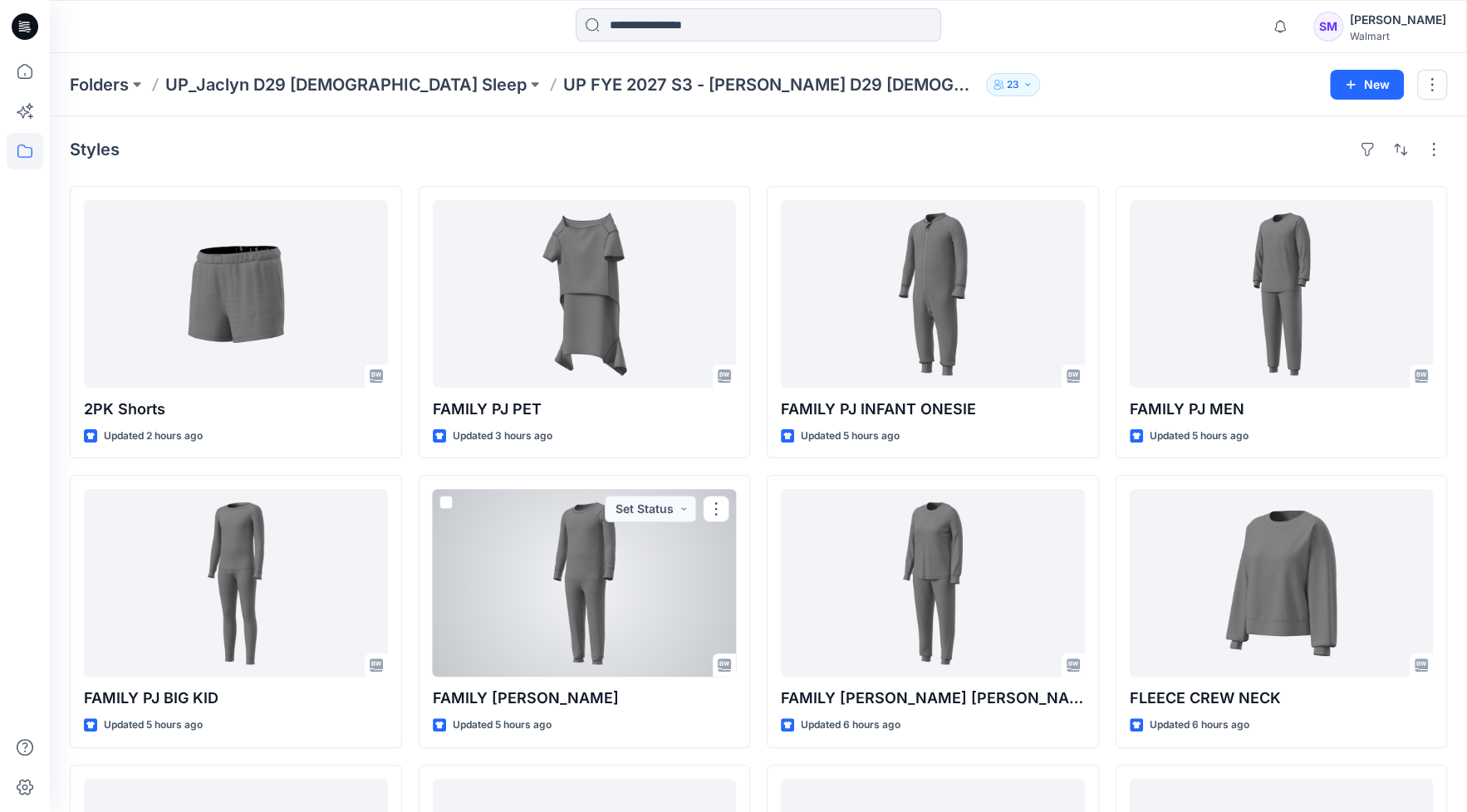
scroll to position [103, 0]
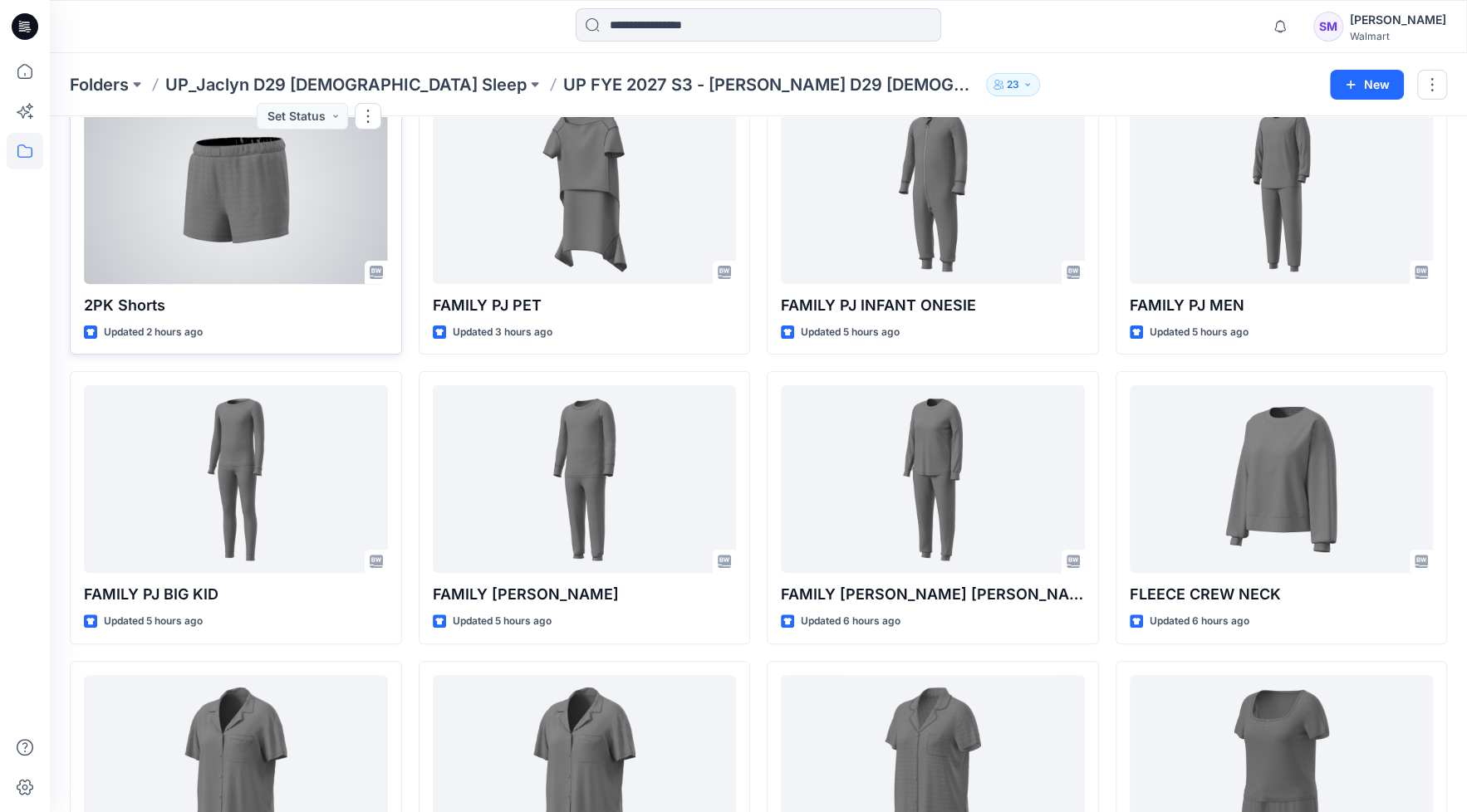
click at [237, 210] on div at bounding box center [236, 190] width 304 height 188
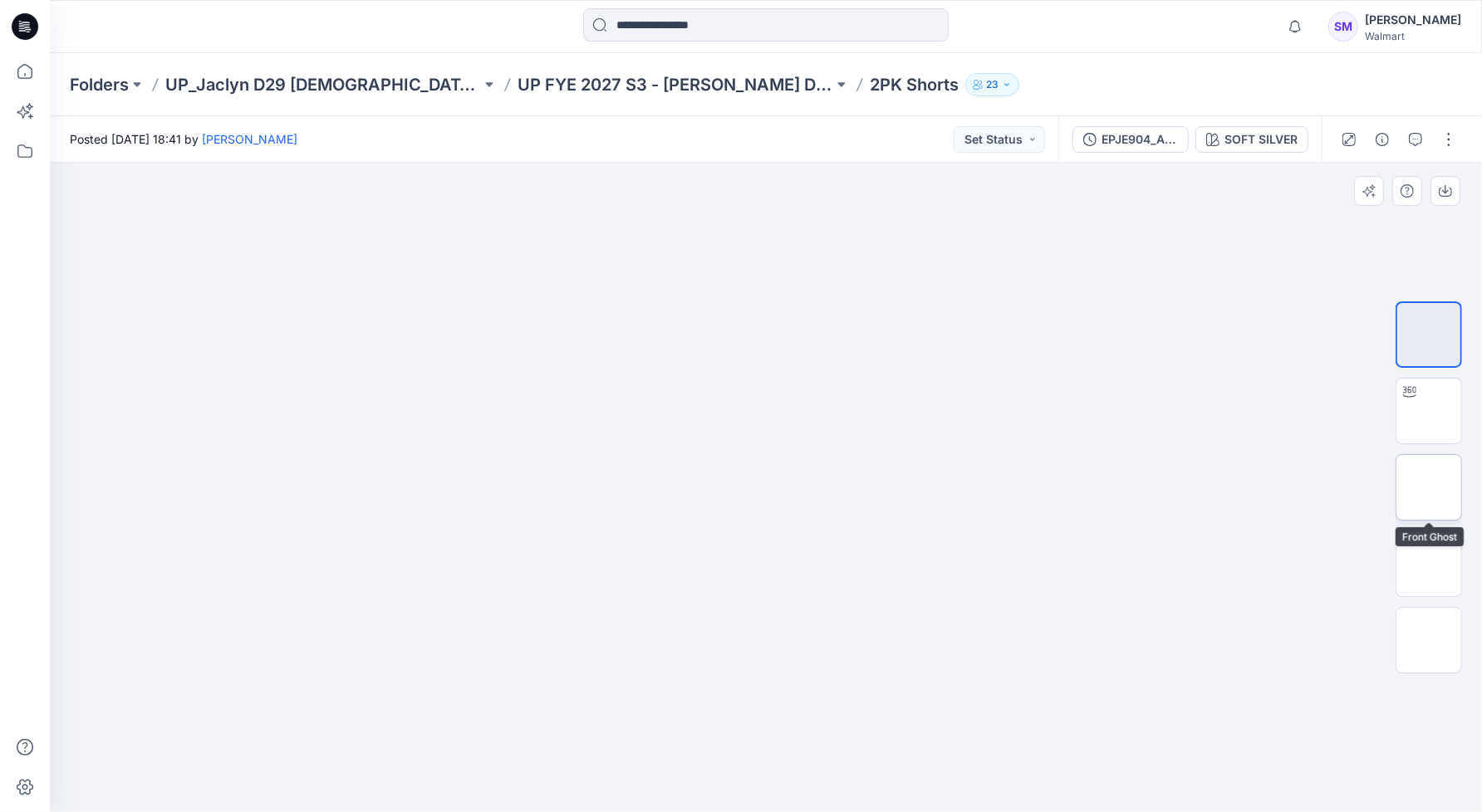
click at [1429, 488] on img at bounding box center [1429, 488] width 0 height 0
click at [1429, 411] on img at bounding box center [1429, 411] width 0 height 0
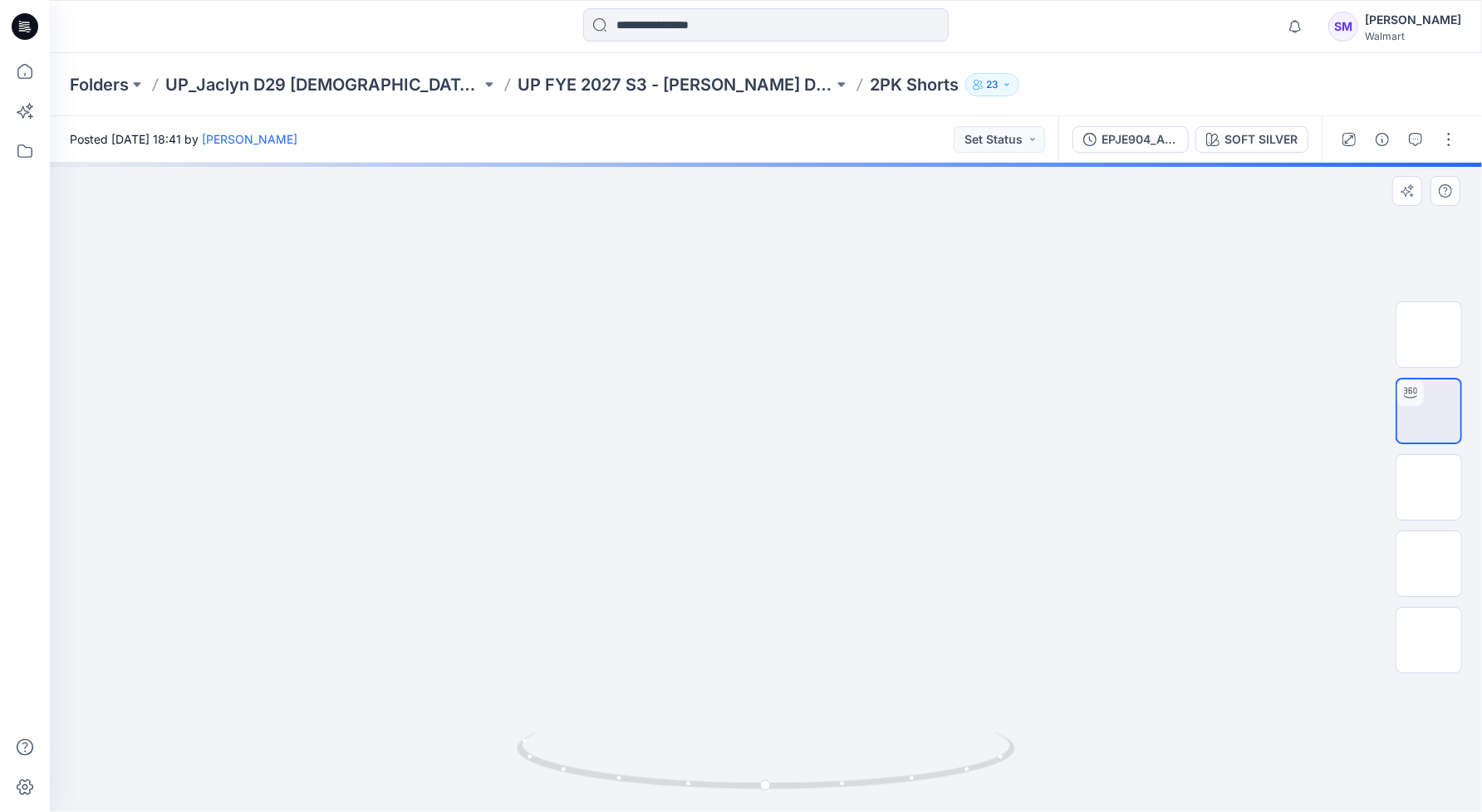
click at [1441, 325] on img at bounding box center [1429, 335] width 65 height 52
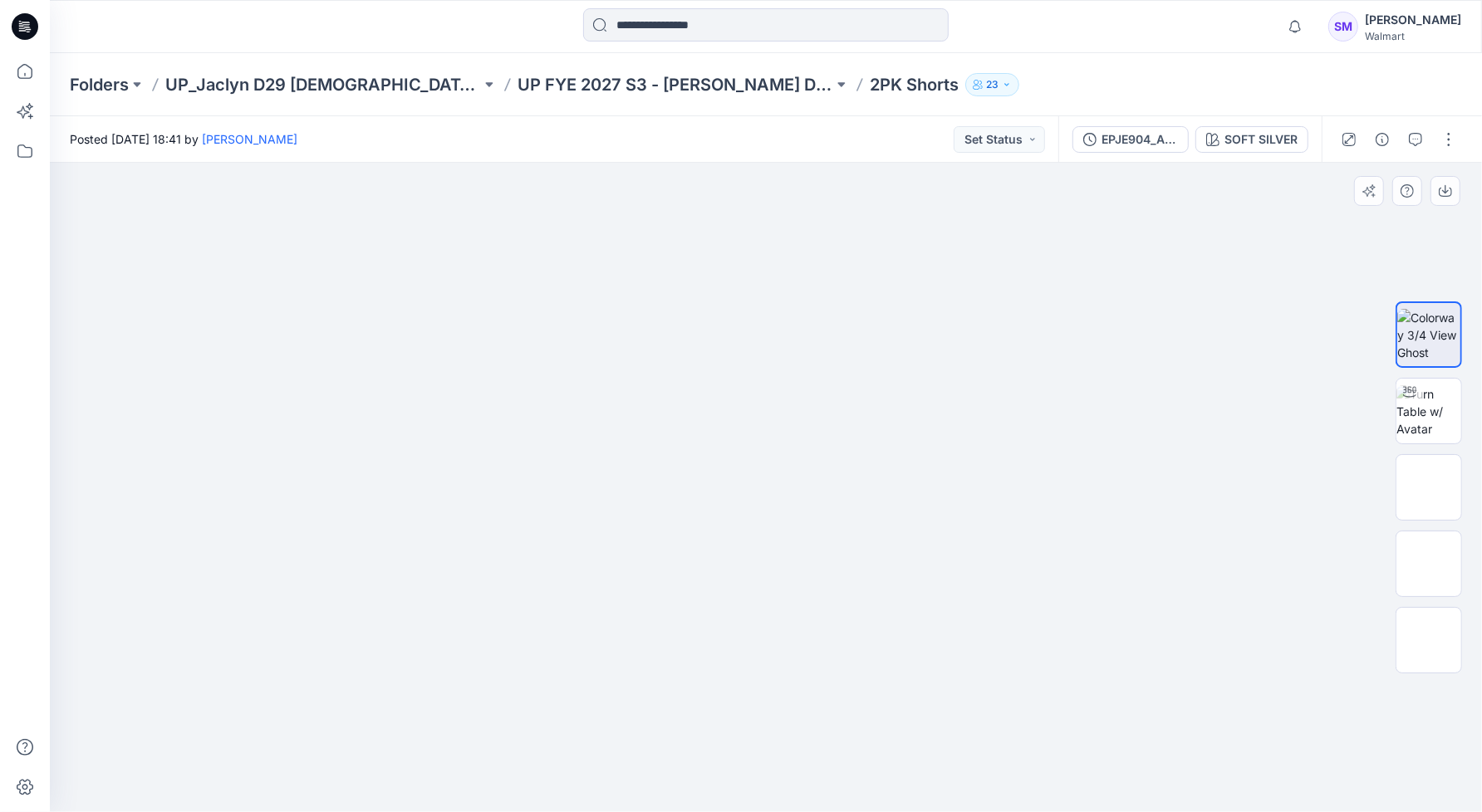
click at [1147, 511] on div at bounding box center [765, 487] width 1432 height 649
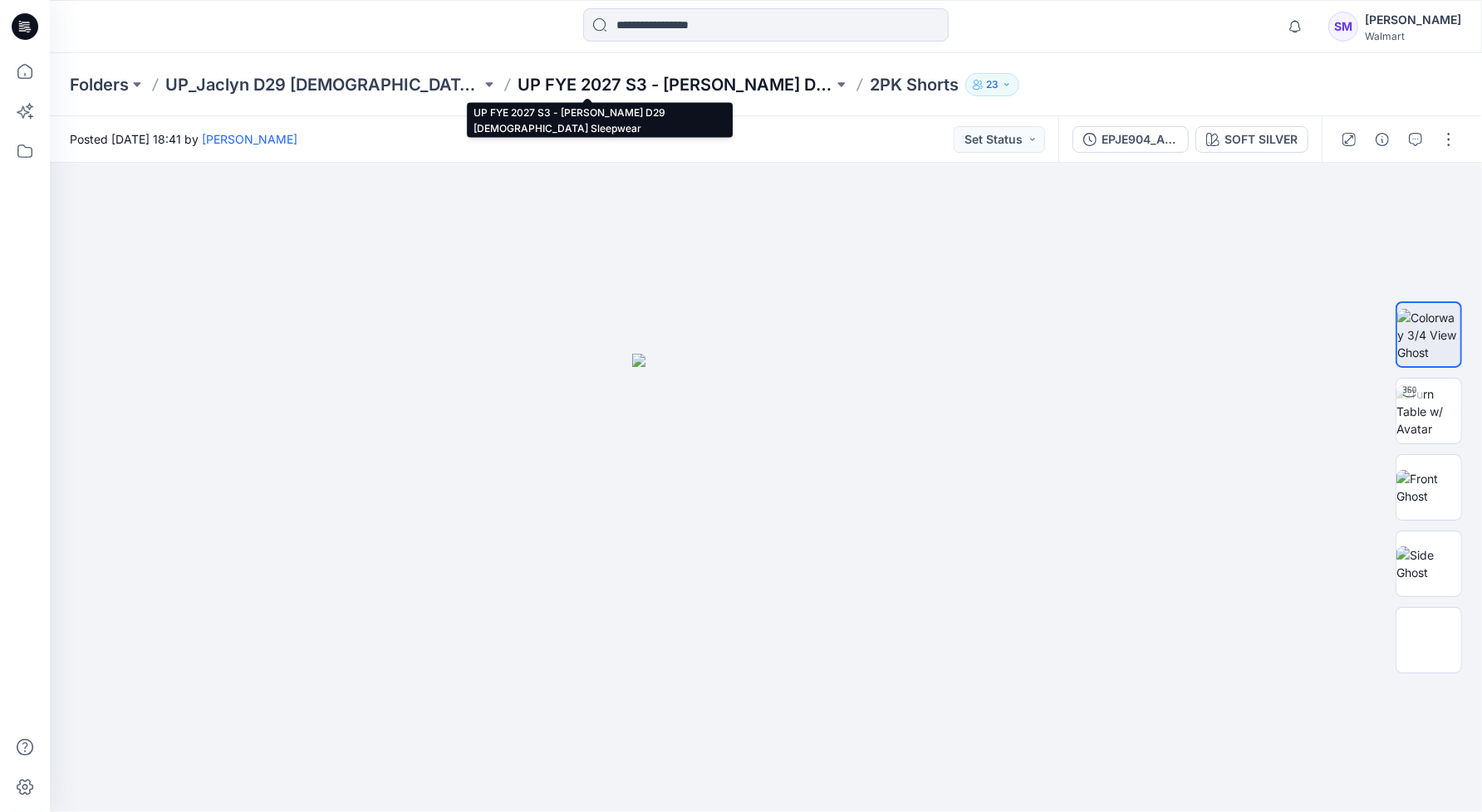
click at [520, 78] on p "UP FYE 2027 S3 - Jaclyn D29 Ladies Sleepwear" at bounding box center [675, 84] width 316 height 23
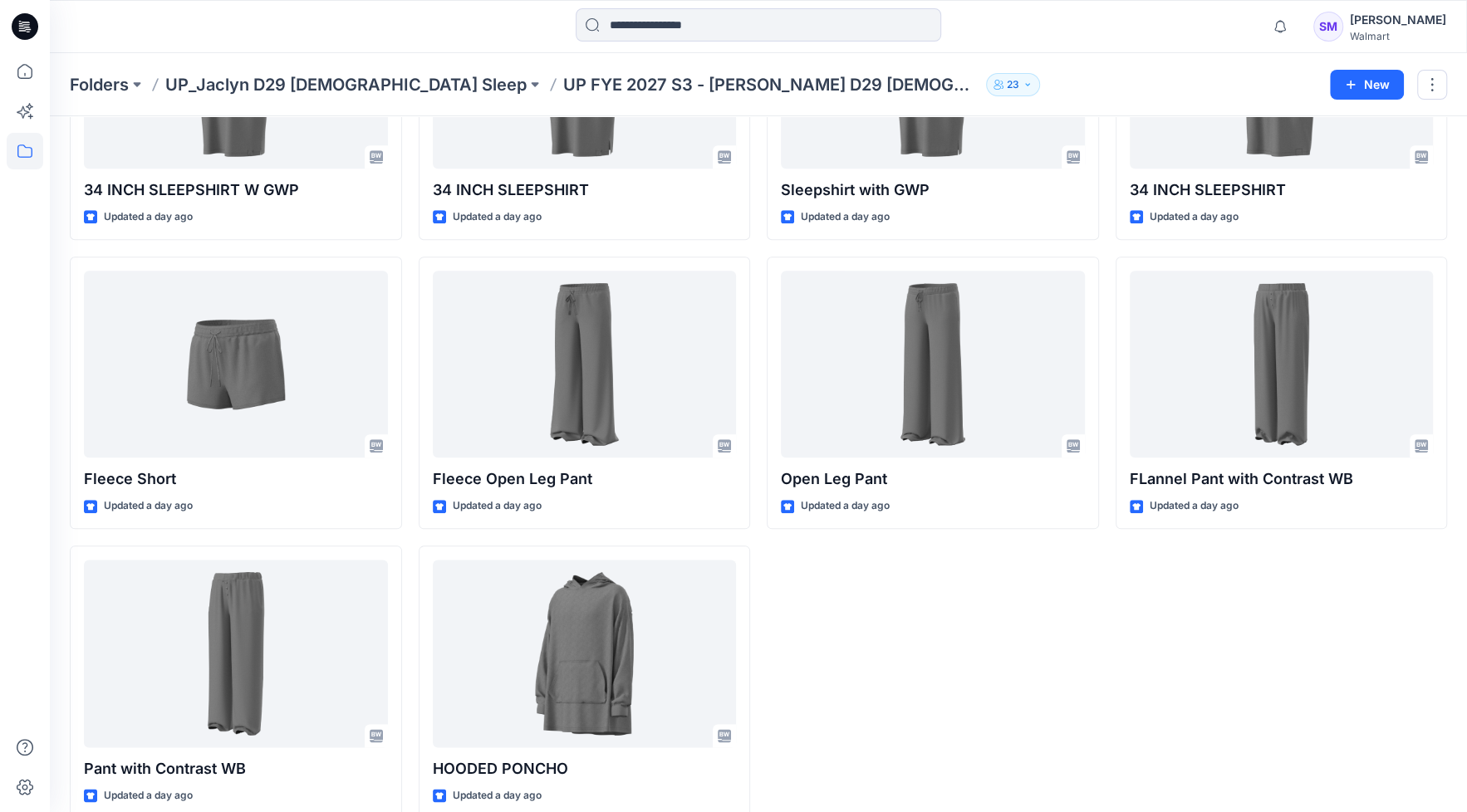
scroll to position [1399, 0]
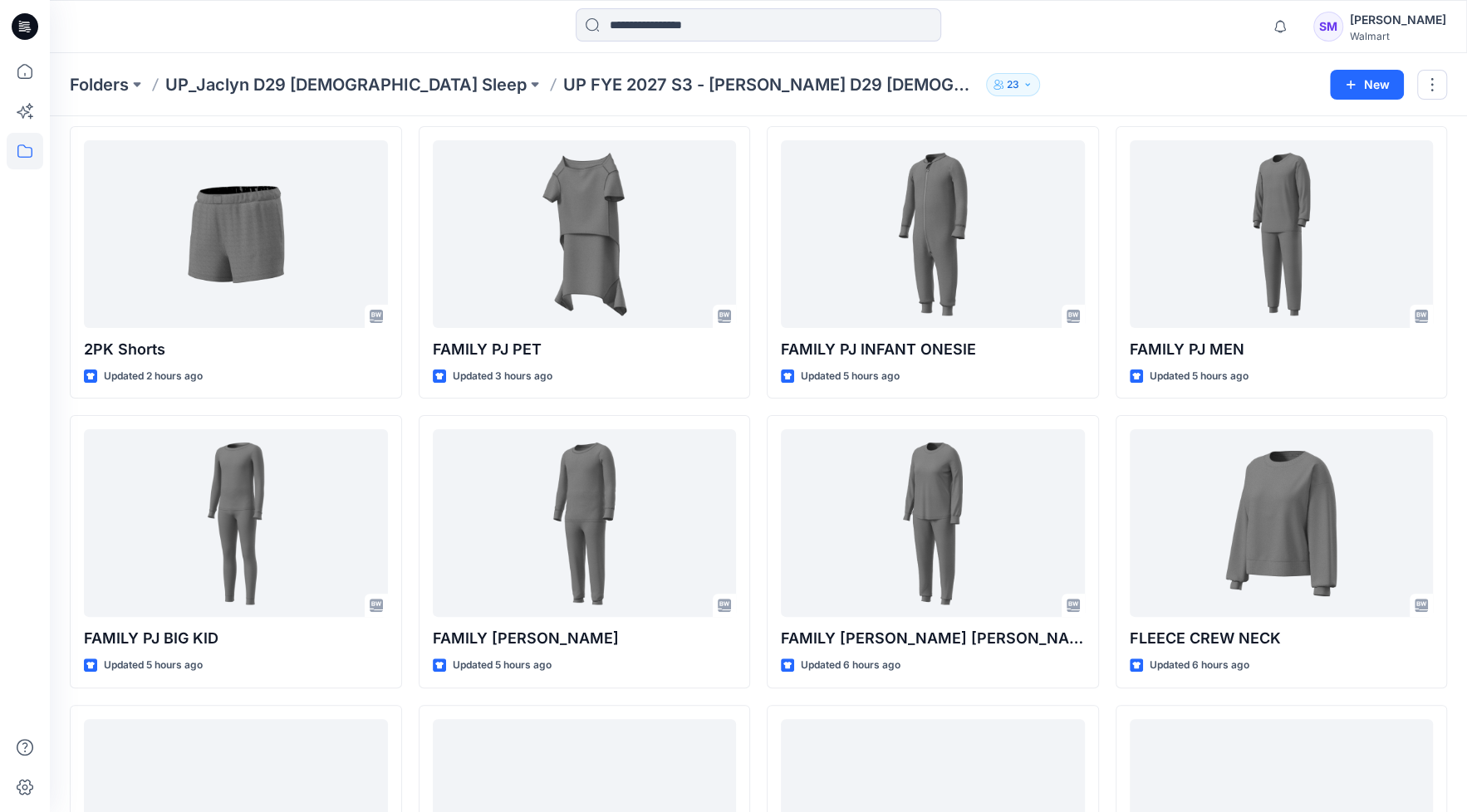
scroll to position [0, 0]
